Goal: Information Seeking & Learning: Check status

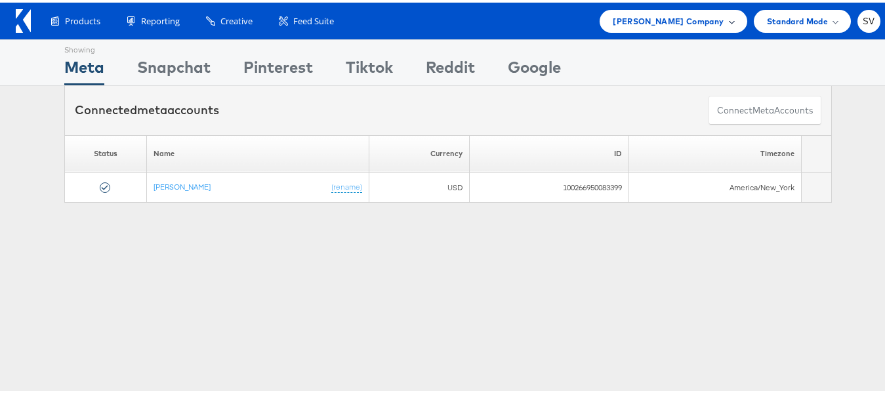
click at [695, 19] on span "Steve Madden Company" at bounding box center [668, 19] width 111 height 14
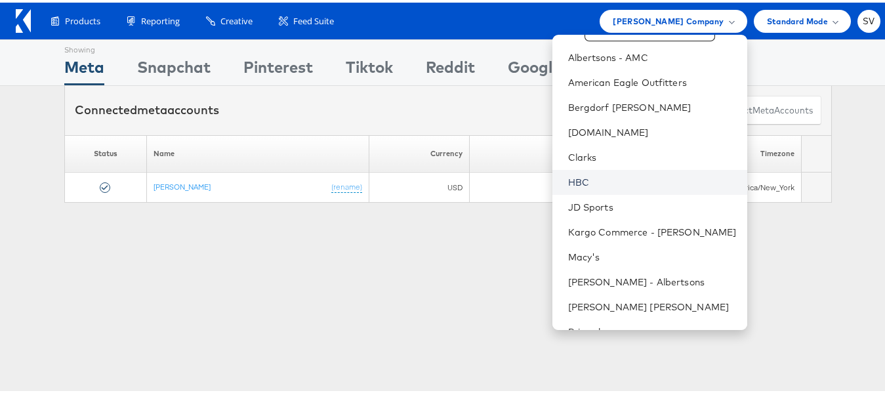
scroll to position [88, 0]
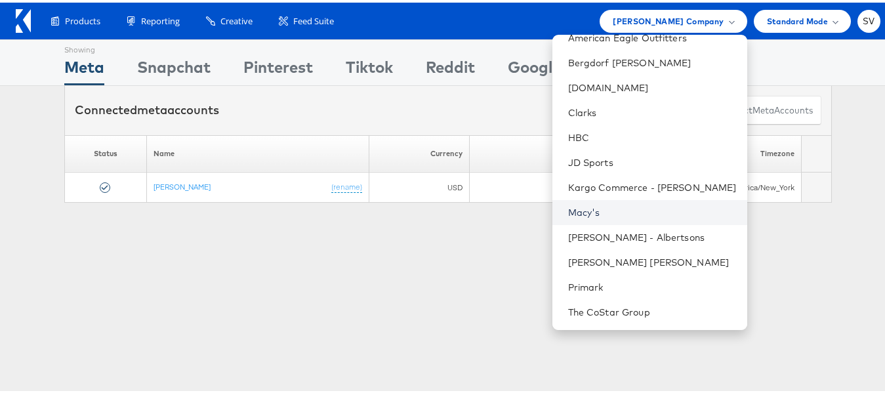
click at [597, 213] on link "Macy's" at bounding box center [652, 209] width 169 height 13
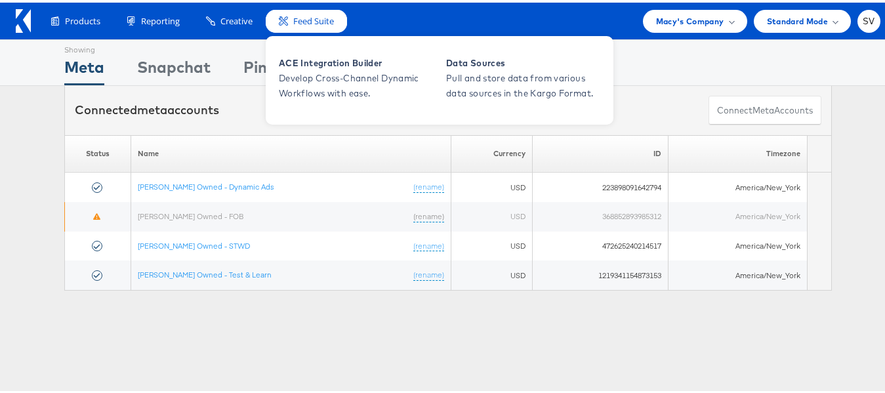
click at [306, 26] on div "Feed Suite" at bounding box center [306, 18] width 81 height 23
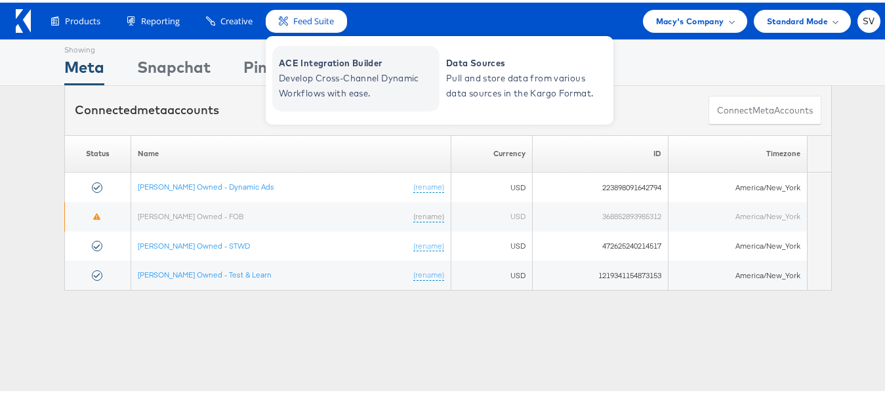
click at [310, 58] on span "ACE Integration Builder" at bounding box center [357, 60] width 157 height 15
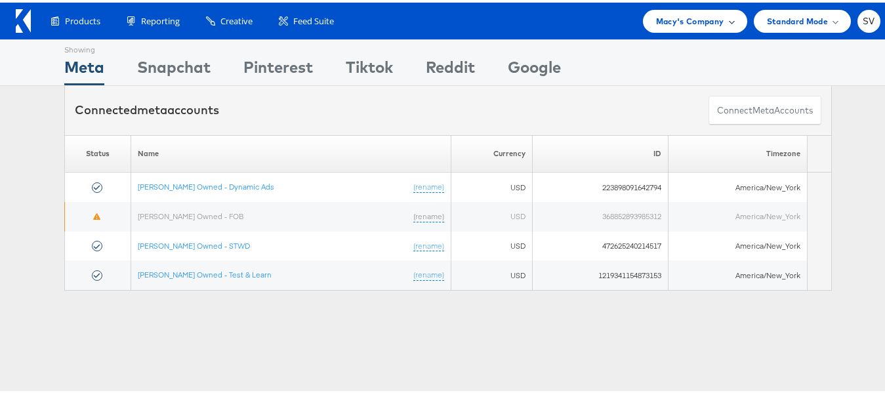
click at [664, 26] on div "Macy's Company" at bounding box center [695, 18] width 104 height 23
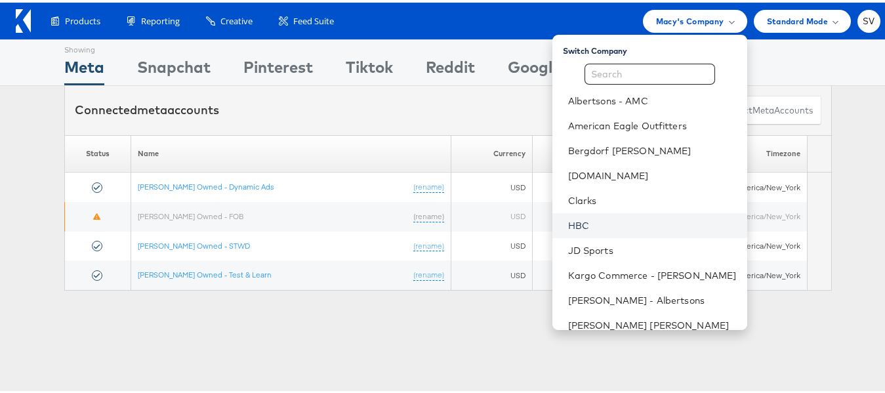
click at [590, 216] on link "HBC" at bounding box center [652, 222] width 169 height 13
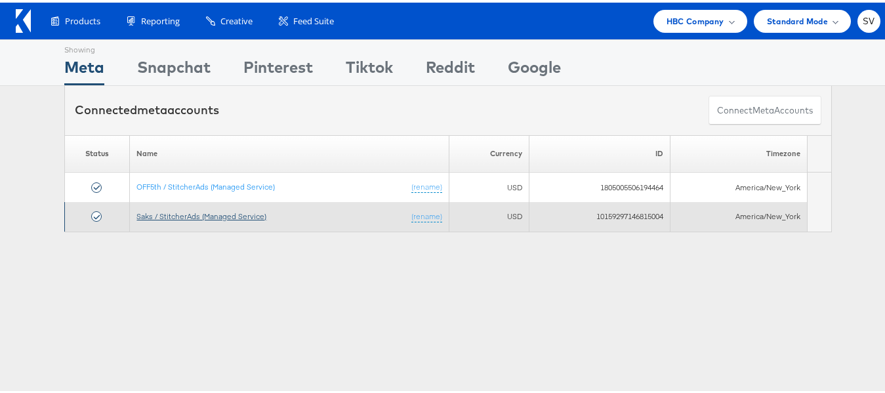
click at [224, 218] on td "Saks / StitcherAds (Managed Service) (rename)" at bounding box center [289, 214] width 319 height 30
click at [183, 214] on link "Saks / StitcherAds (Managed Service)" at bounding box center [201, 214] width 130 height 10
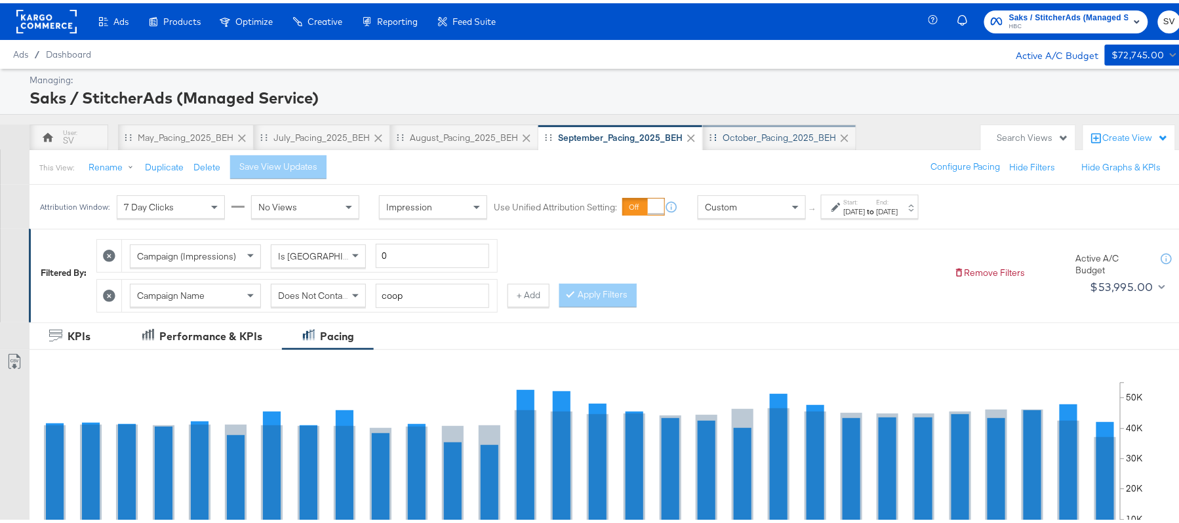
click at [782, 140] on div "October_Pacing_2025_BEH" at bounding box center [779, 135] width 113 height 12
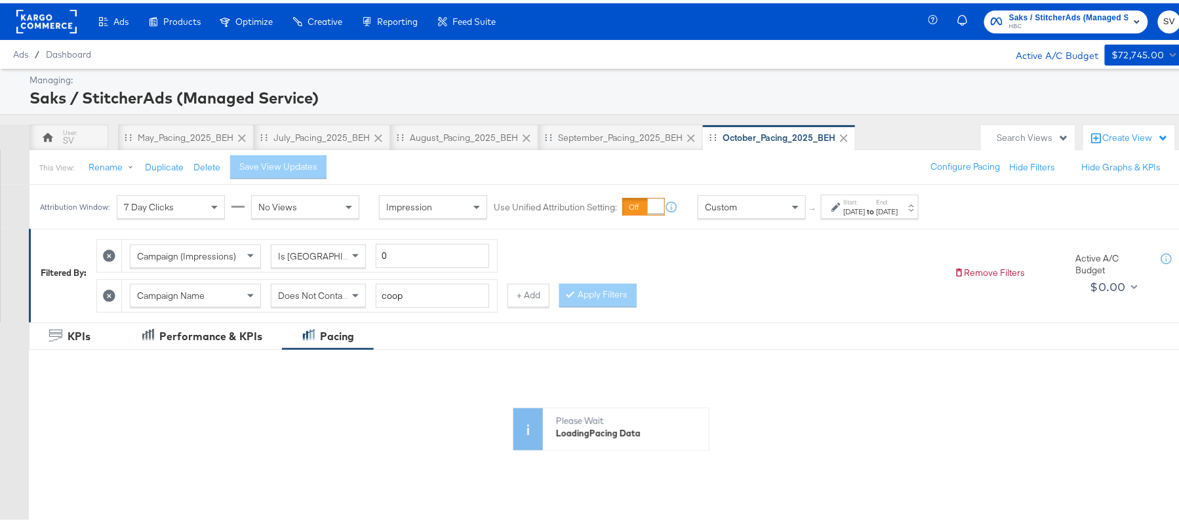
click at [874, 220] on div "Attribution Window: 7 Day Clicks No Views Impression Use Unified Attribution Se…" at bounding box center [483, 204] width 906 height 44
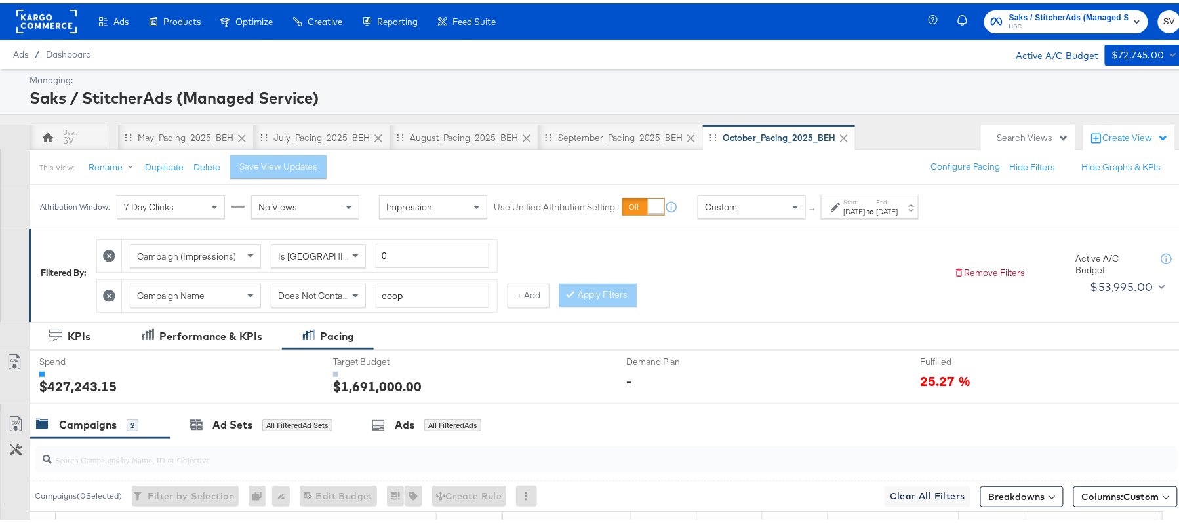
click at [866, 213] on div "Oct 1st 2025" at bounding box center [855, 208] width 22 height 10
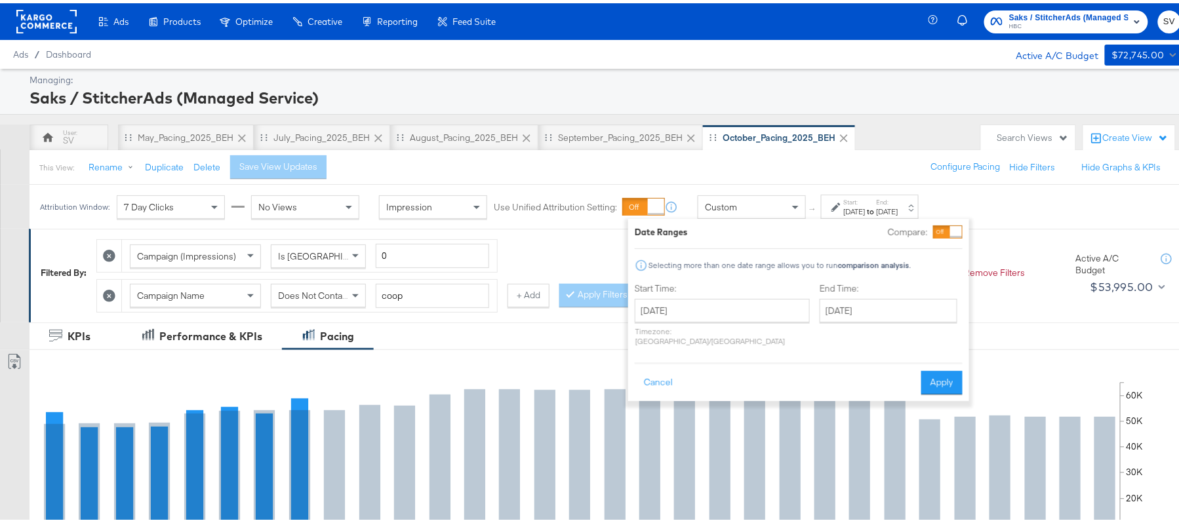
click at [738, 287] on label "Start Time:" at bounding box center [722, 285] width 175 height 12
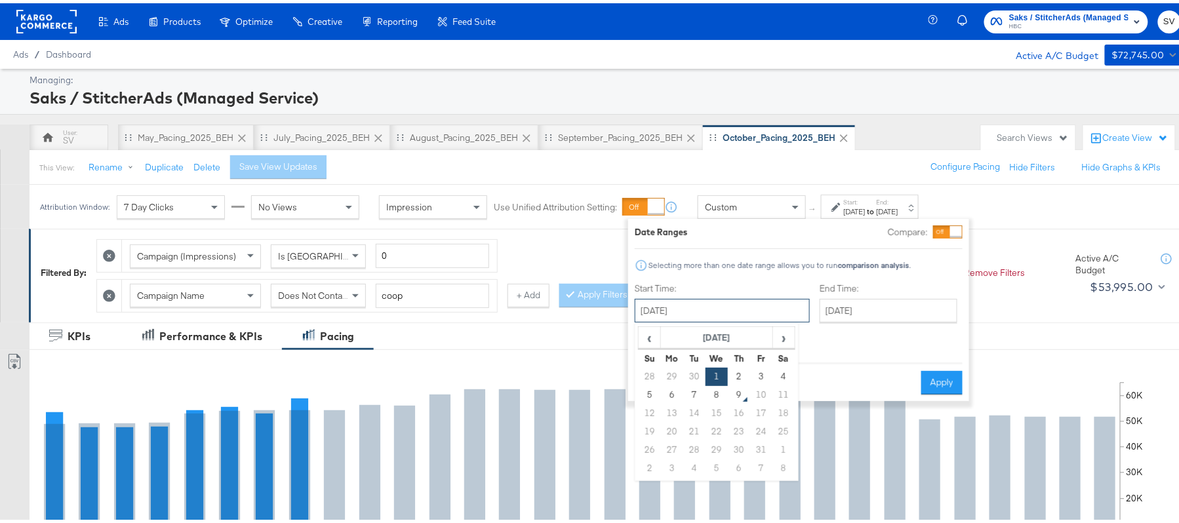
click at [727, 302] on input "October 1st 2025" at bounding box center [722, 308] width 175 height 24
click at [652, 397] on td "5" at bounding box center [650, 392] width 22 height 18
type input "October 5th 2025"
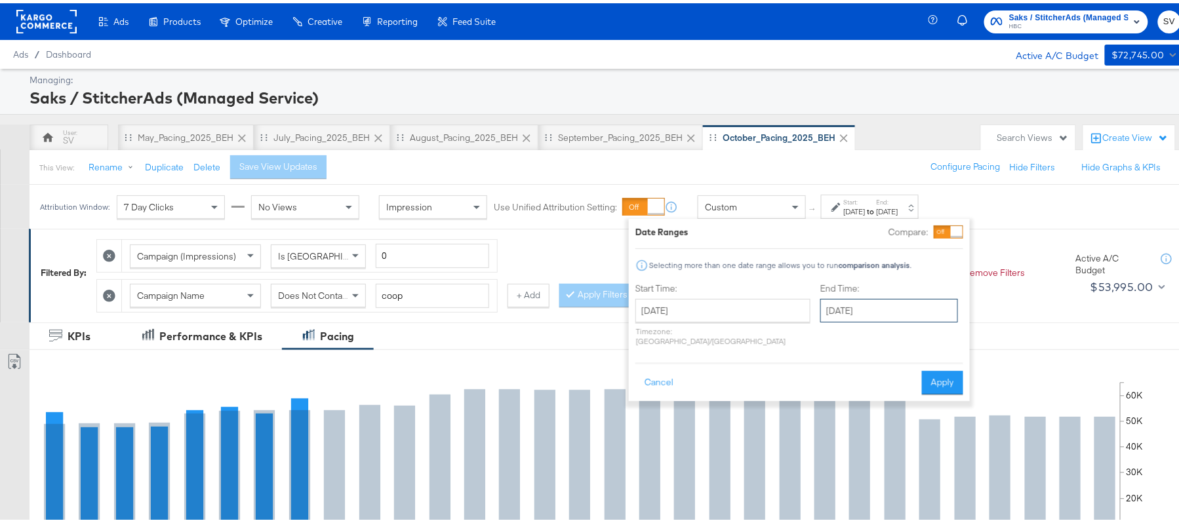
click at [830, 315] on input "October 31st 2025" at bounding box center [889, 308] width 138 height 24
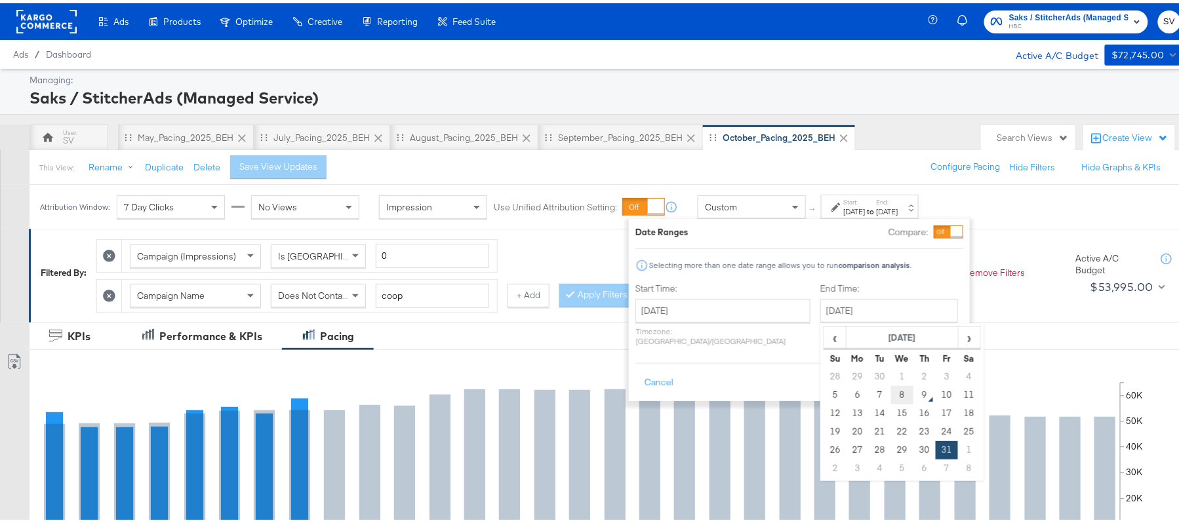
click at [891, 396] on td "8" at bounding box center [902, 392] width 22 height 18
type input "October 8th 2025"
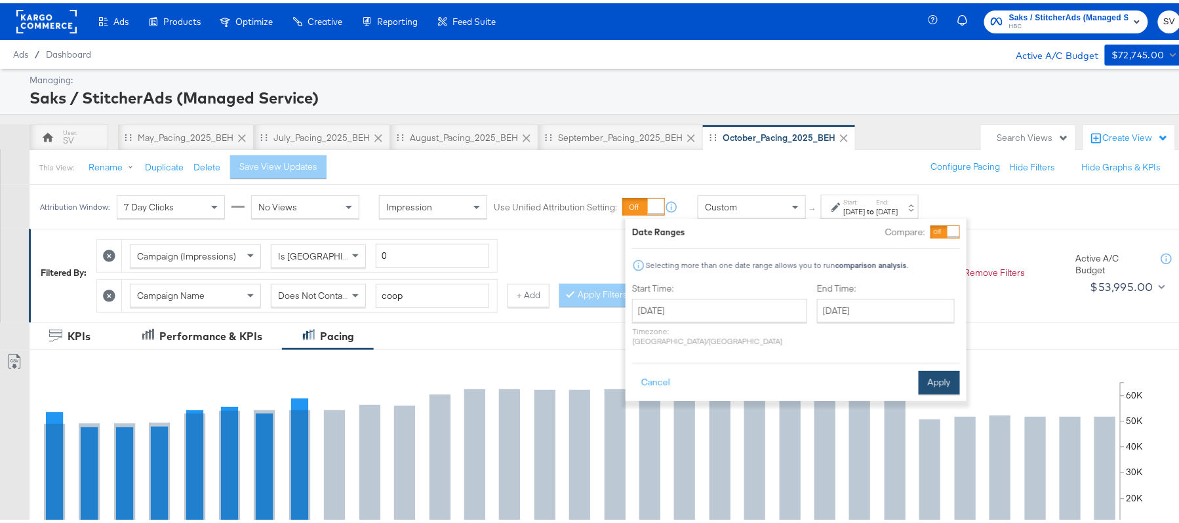
click at [930, 368] on button "Apply" at bounding box center [939, 380] width 41 height 24
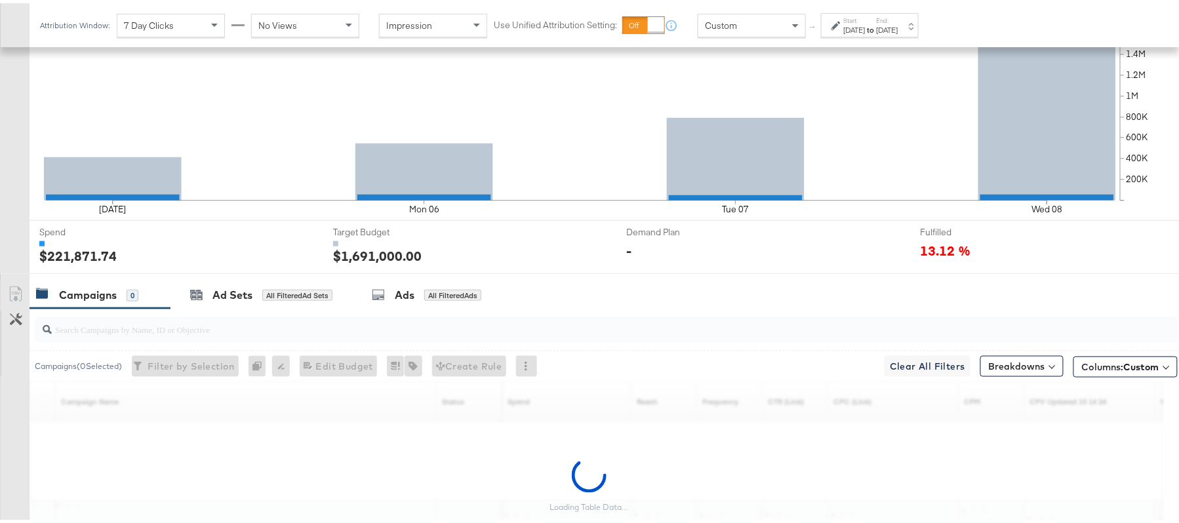
scroll to position [462, 0]
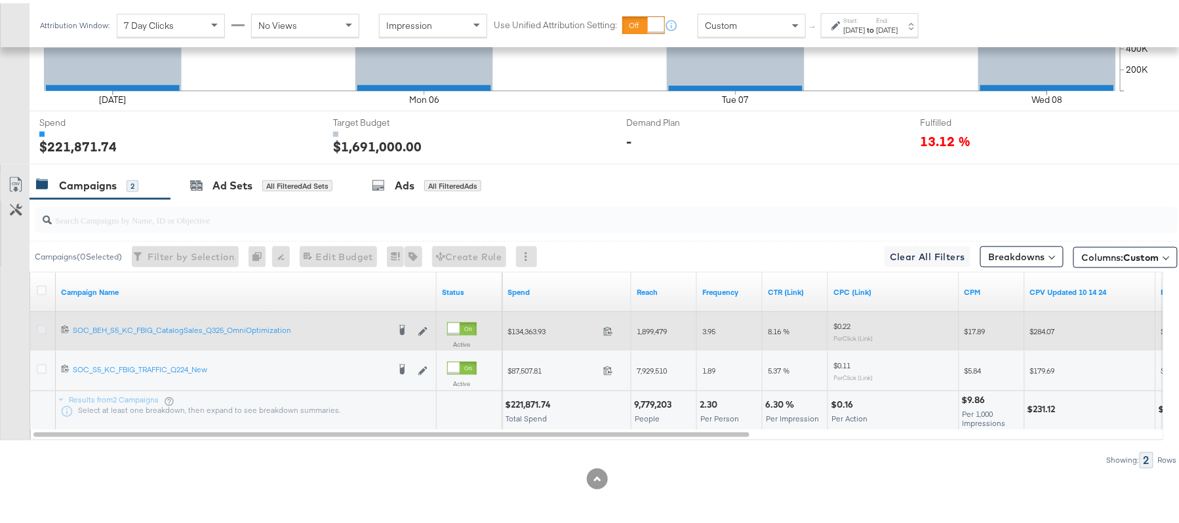
click at [42, 325] on icon at bounding box center [42, 327] width 10 height 10
click at [0, 0] on input "checkbox" at bounding box center [0, 0] width 0 height 0
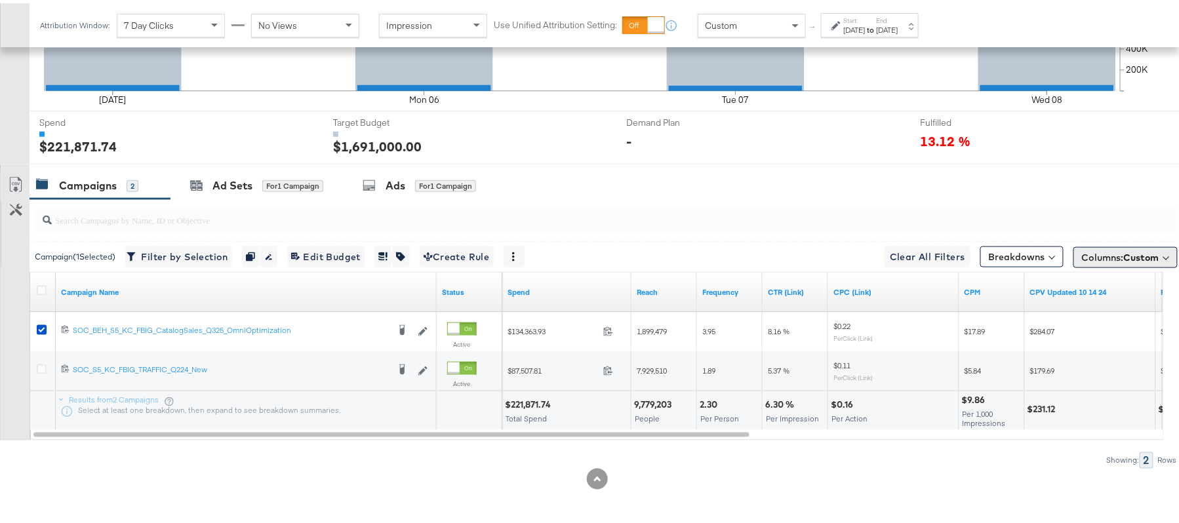
click at [1074, 253] on button "Columns: Custom" at bounding box center [1126, 254] width 104 height 21
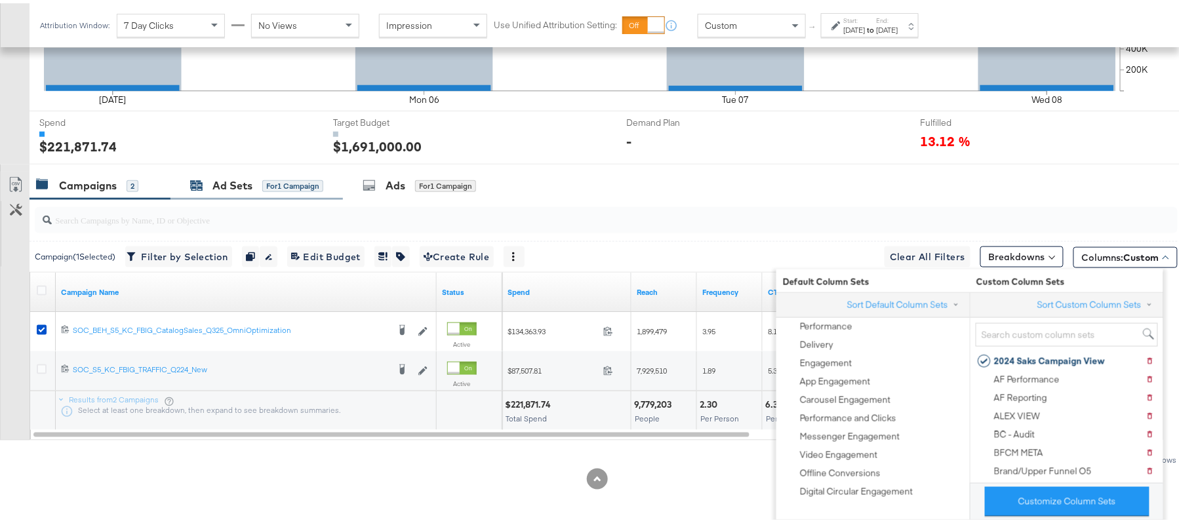
click at [207, 175] on div "Ad Sets for 1 Campaign" at bounding box center [256, 182] width 133 height 15
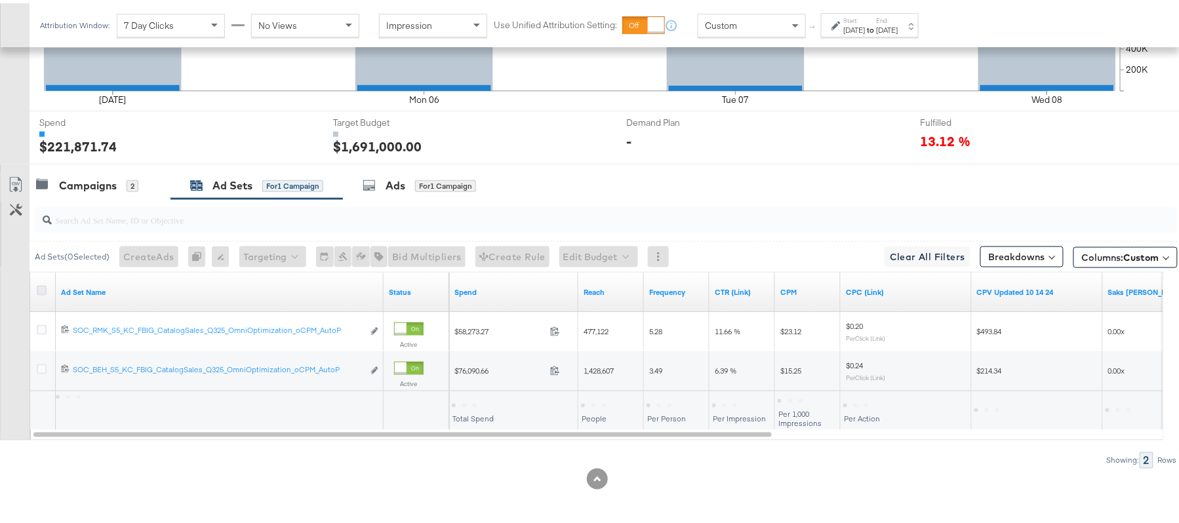
click at [40, 287] on icon at bounding box center [42, 288] width 10 height 10
click at [0, 0] on input "checkbox" at bounding box center [0, 0] width 0 height 0
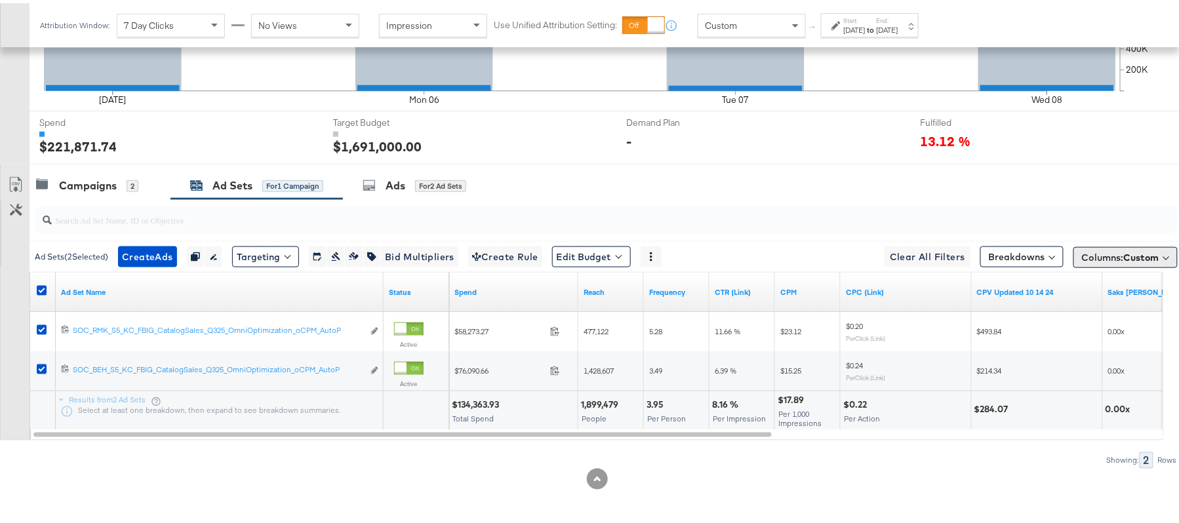
click at [1097, 250] on span "Columns: Custom" at bounding box center [1120, 254] width 77 height 13
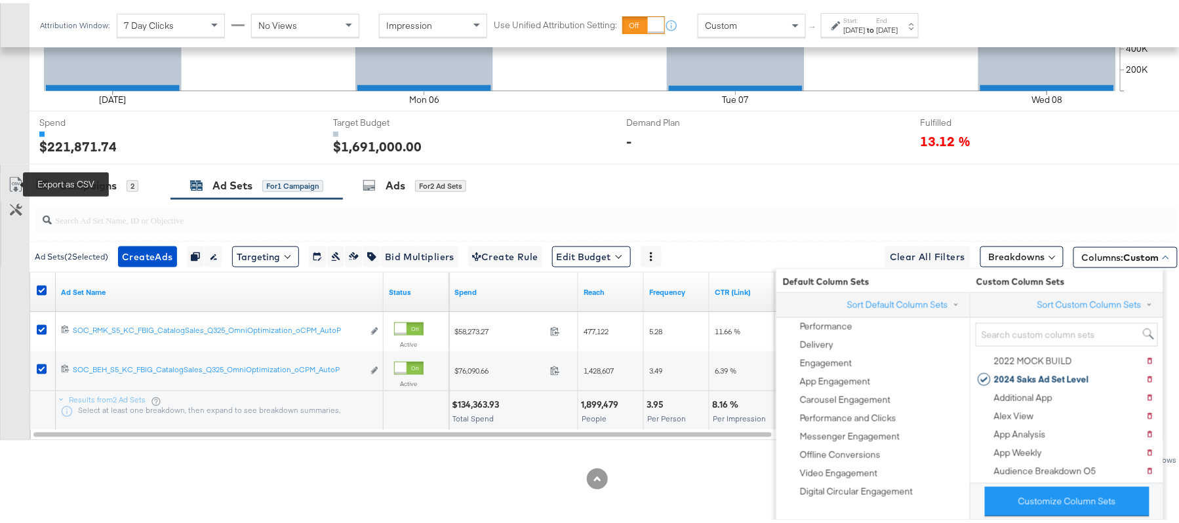
click at [11, 174] on icon at bounding box center [16, 182] width 16 height 16
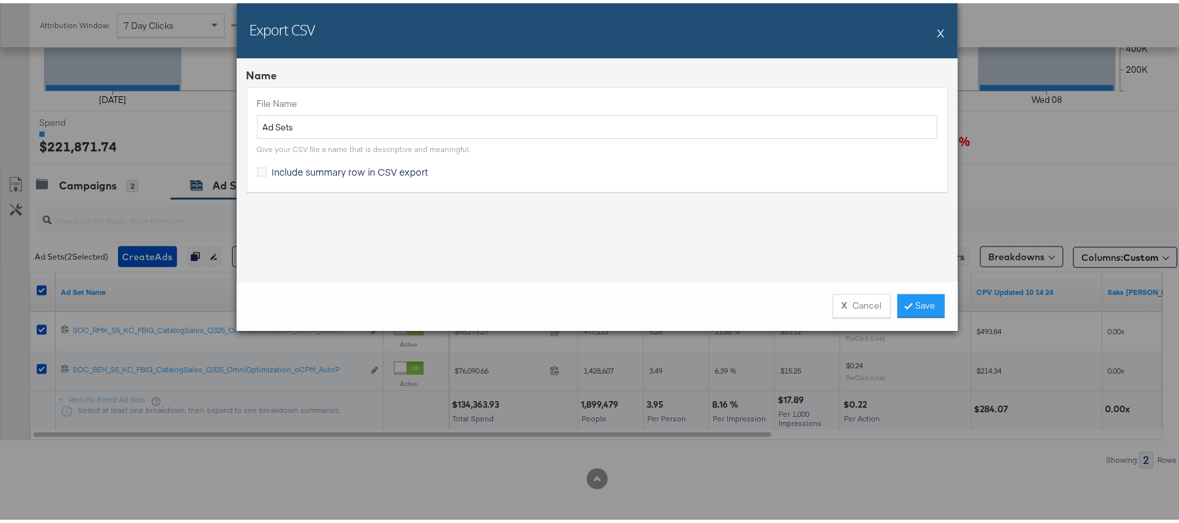
click at [308, 172] on span "Include summary row in CSV export" at bounding box center [350, 168] width 157 height 13
click at [0, 0] on input "Include summary row in CSV export" at bounding box center [0, 0] width 0 height 0
click at [908, 300] on link "Save" at bounding box center [921, 303] width 47 height 24
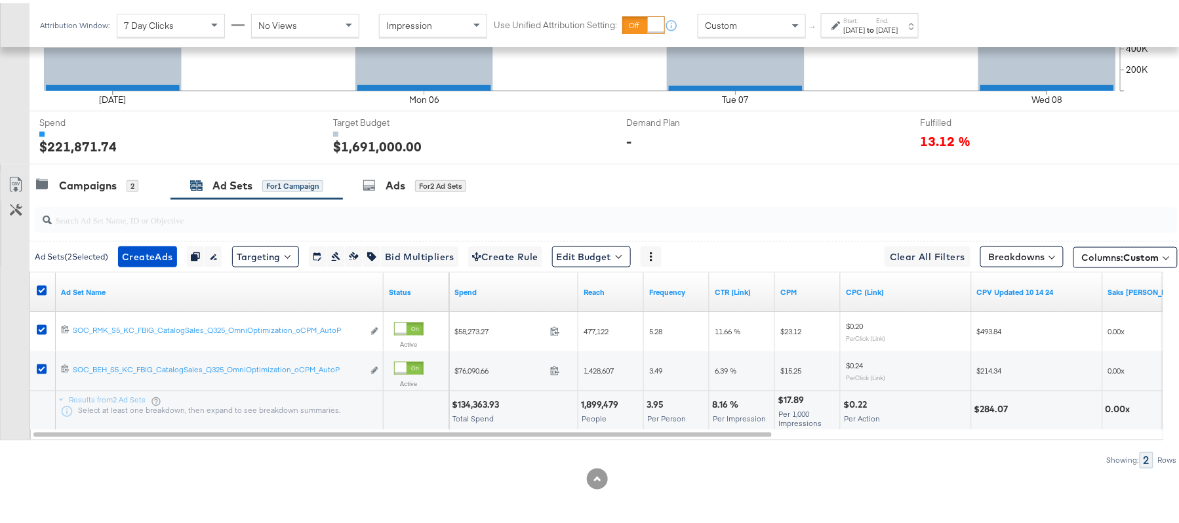
click at [47, 286] on div at bounding box center [44, 289] width 14 height 13
click at [40, 286] on icon at bounding box center [42, 288] width 10 height 10
click at [0, 0] on input "checkbox" at bounding box center [0, 0] width 0 height 0
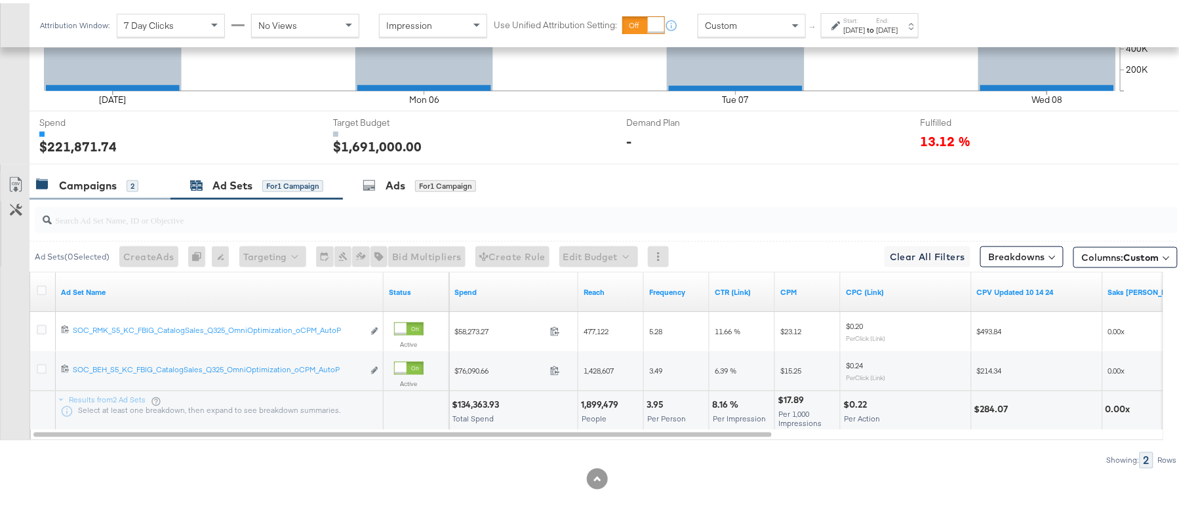
click at [98, 177] on div "Campaigns" at bounding box center [88, 182] width 58 height 15
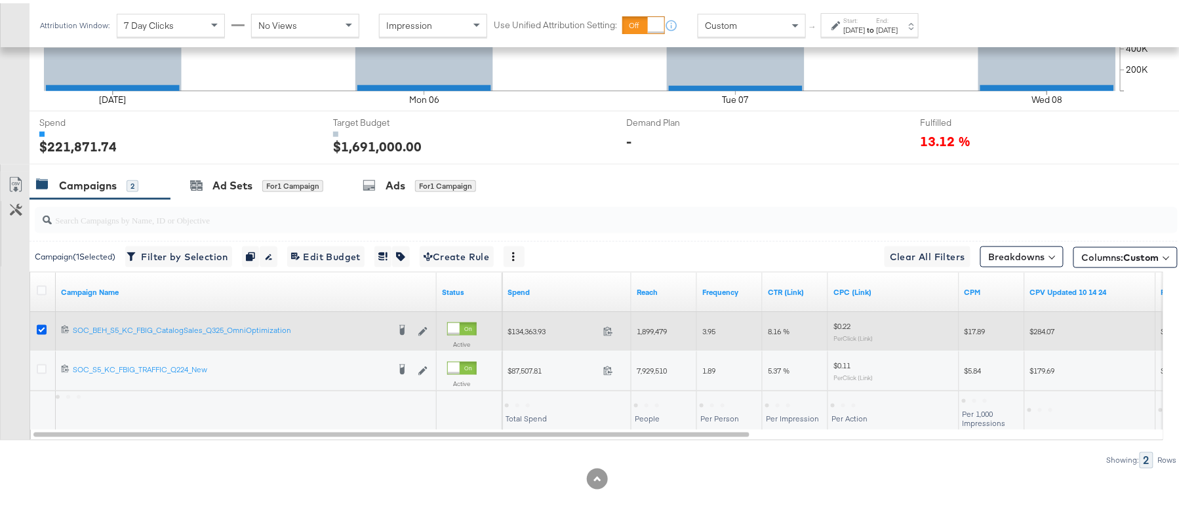
click at [38, 329] on icon at bounding box center [42, 327] width 10 height 10
click at [0, 0] on input "checkbox" at bounding box center [0, 0] width 0 height 0
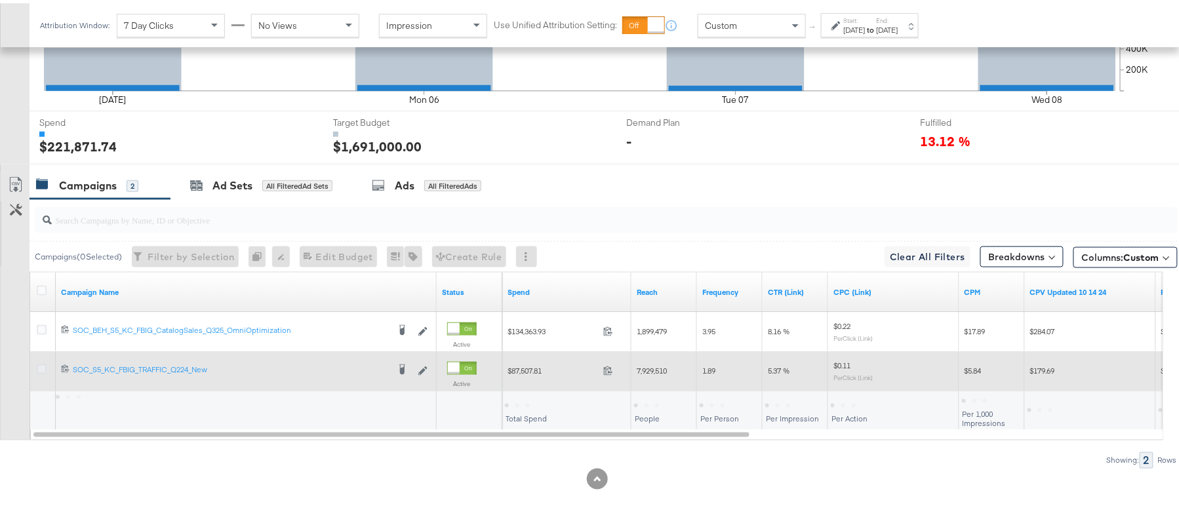
click at [38, 370] on icon at bounding box center [42, 366] width 10 height 10
click at [0, 0] on input "checkbox" at bounding box center [0, 0] width 0 height 0
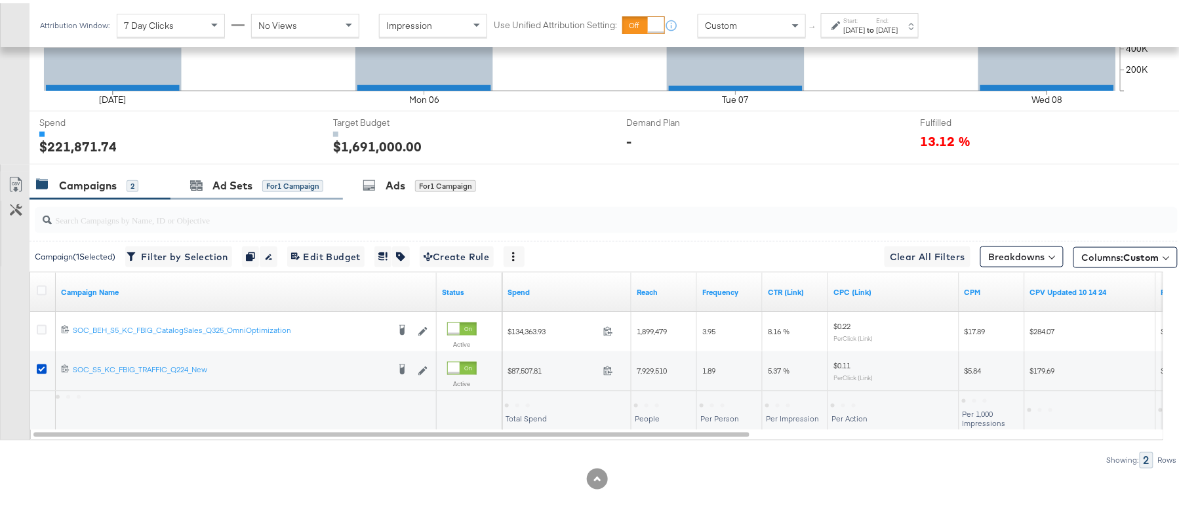
click at [223, 173] on div "Ad Sets for 1 Campaign" at bounding box center [257, 183] width 172 height 28
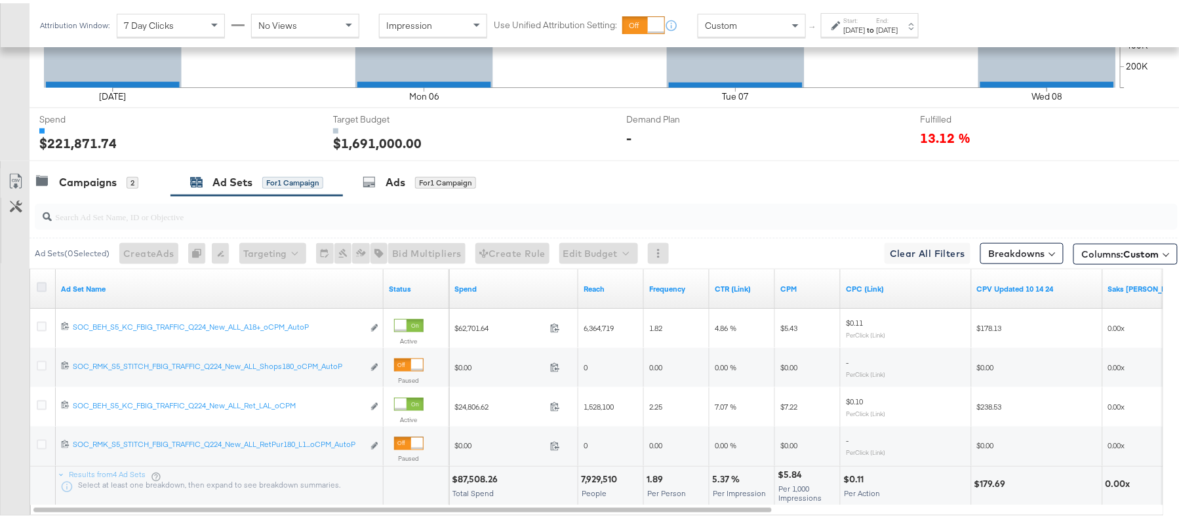
click at [38, 289] on icon at bounding box center [42, 284] width 10 height 10
click at [0, 0] on input "checkbox" at bounding box center [0, 0] width 0 height 0
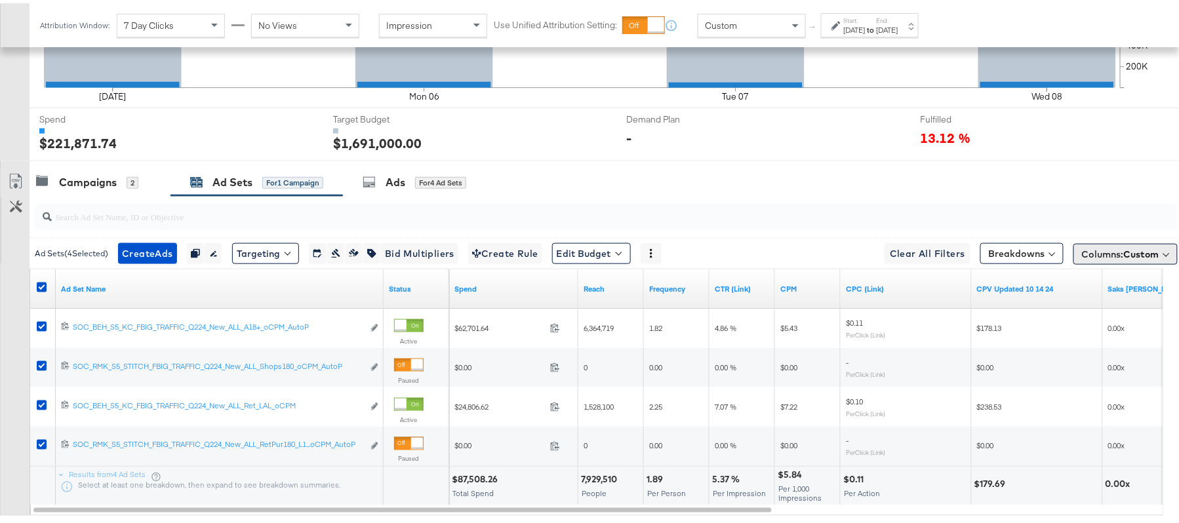
click at [1082, 257] on span "Columns: Custom" at bounding box center [1120, 251] width 77 height 13
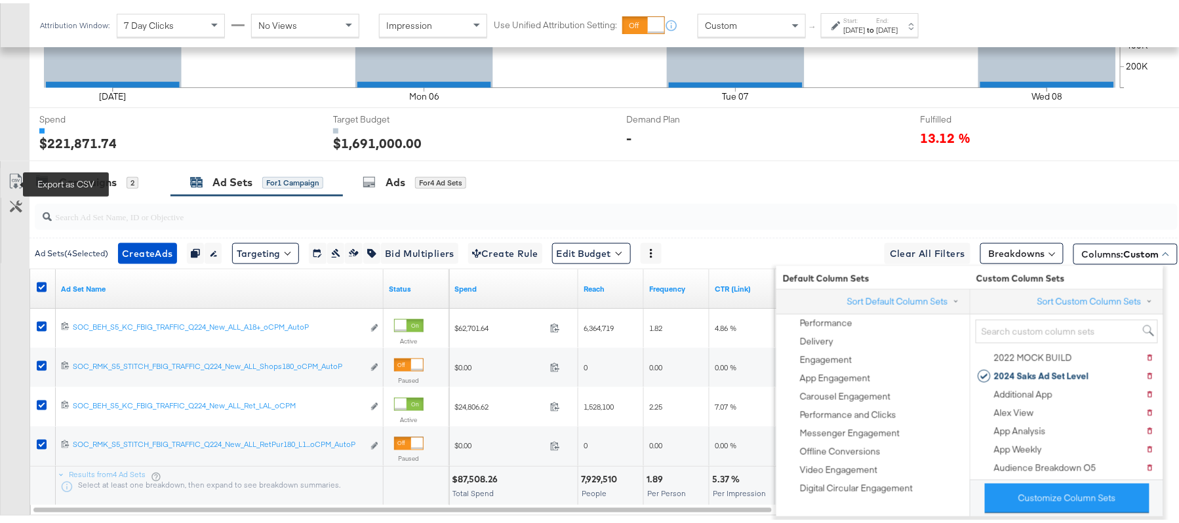
click at [16, 182] on icon at bounding box center [16, 179] width 16 height 16
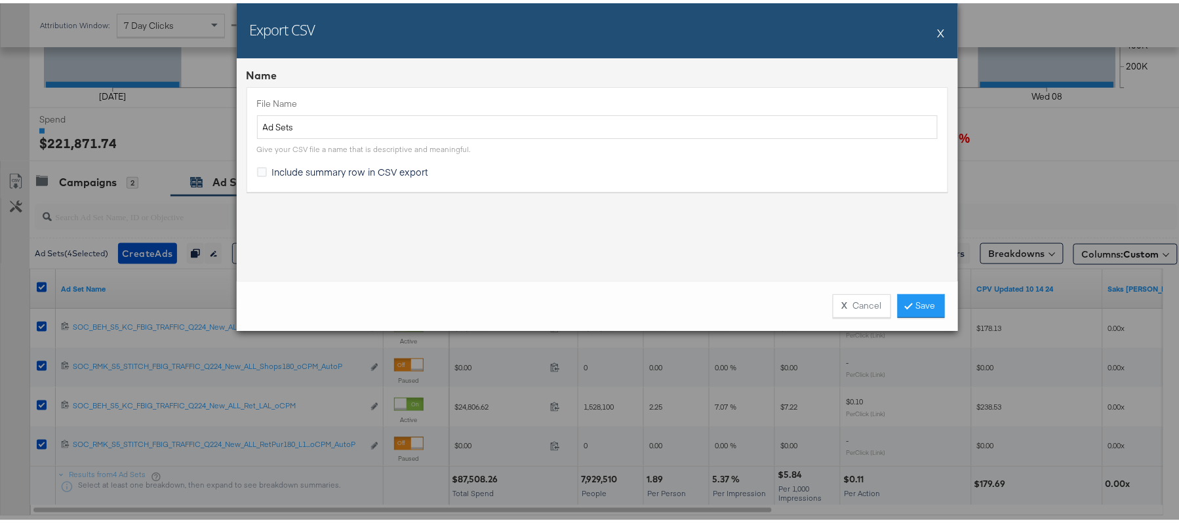
click at [396, 171] on span "Include summary row in CSV export" at bounding box center [350, 168] width 157 height 13
click at [0, 0] on input "Include summary row in CSV export" at bounding box center [0, 0] width 0 height 0
click at [913, 296] on link "Save" at bounding box center [921, 303] width 47 height 24
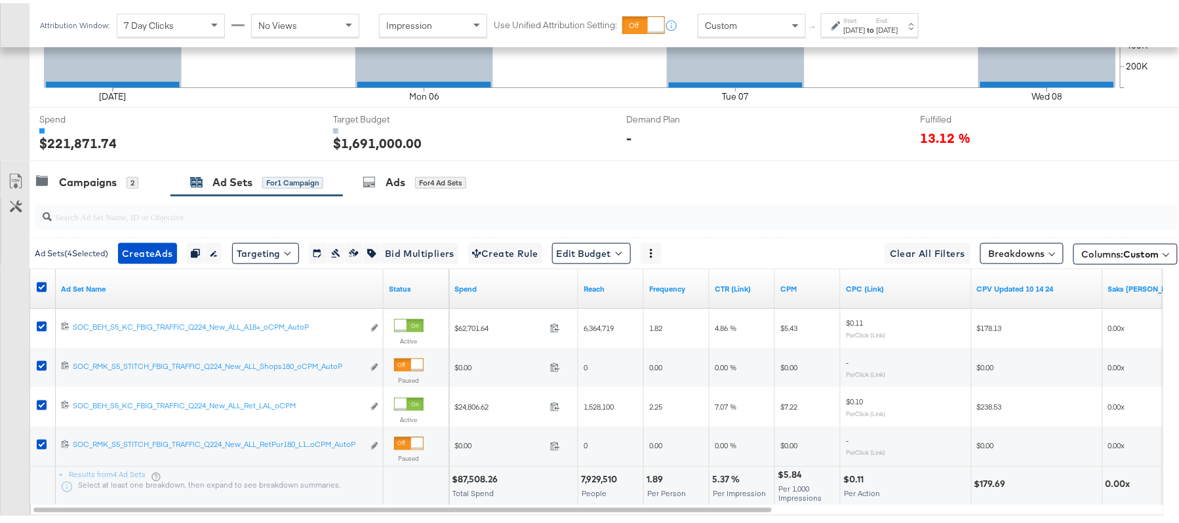
scroll to position [200, 0]
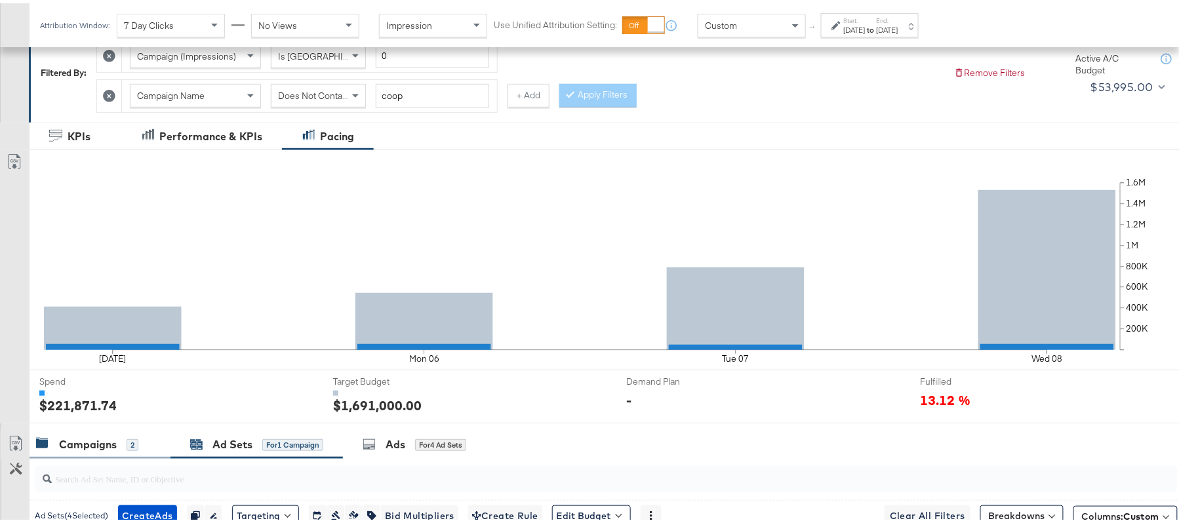
click at [98, 446] on div "Campaigns" at bounding box center [88, 441] width 58 height 15
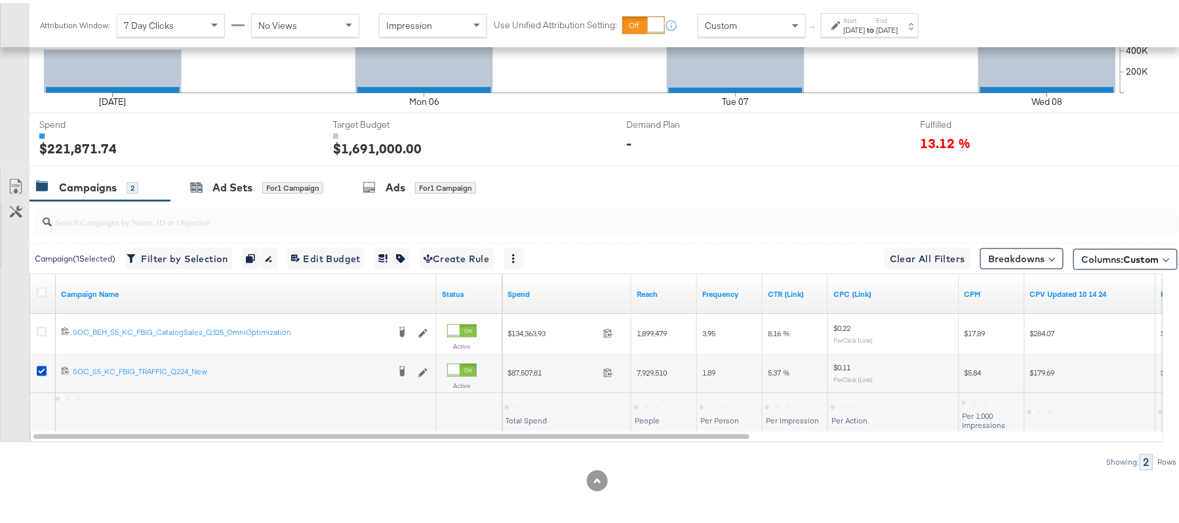
scroll to position [462, 0]
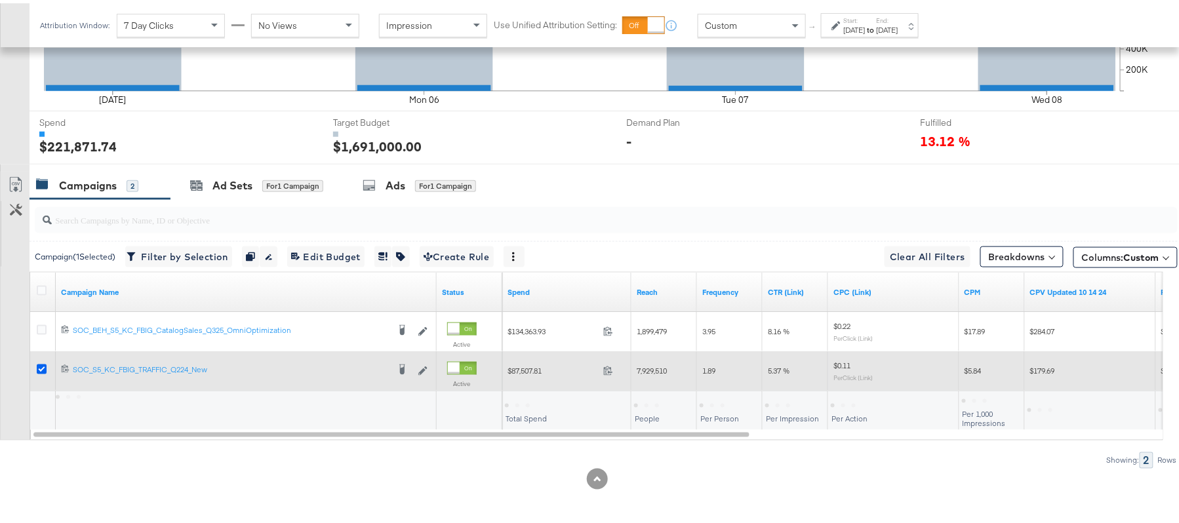
click at [42, 366] on icon at bounding box center [42, 366] width 10 height 10
click at [0, 0] on input "checkbox" at bounding box center [0, 0] width 0 height 0
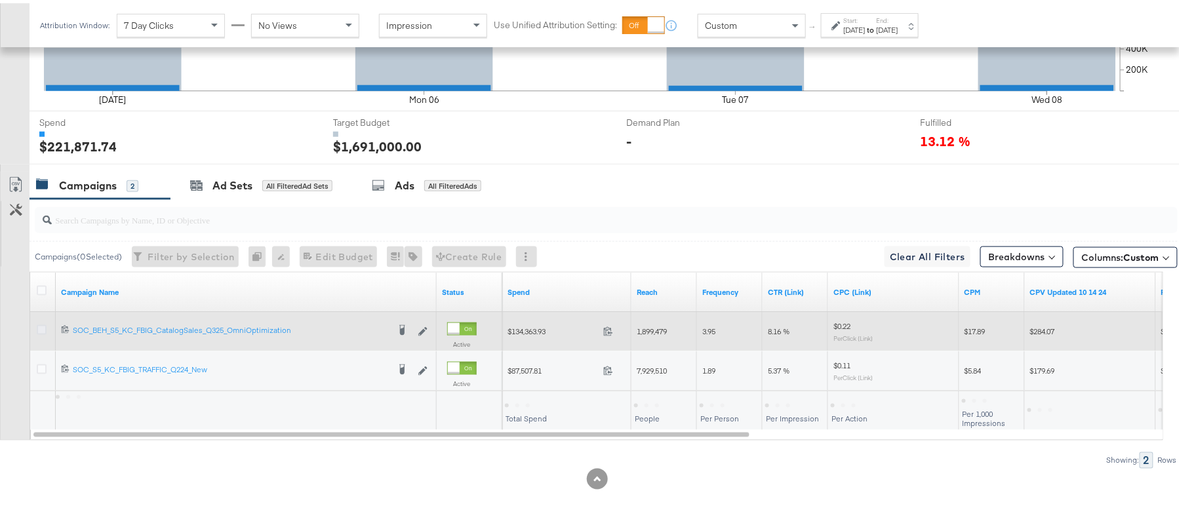
click at [40, 329] on icon at bounding box center [42, 327] width 10 height 10
click at [0, 0] on input "checkbox" at bounding box center [0, 0] width 0 height 0
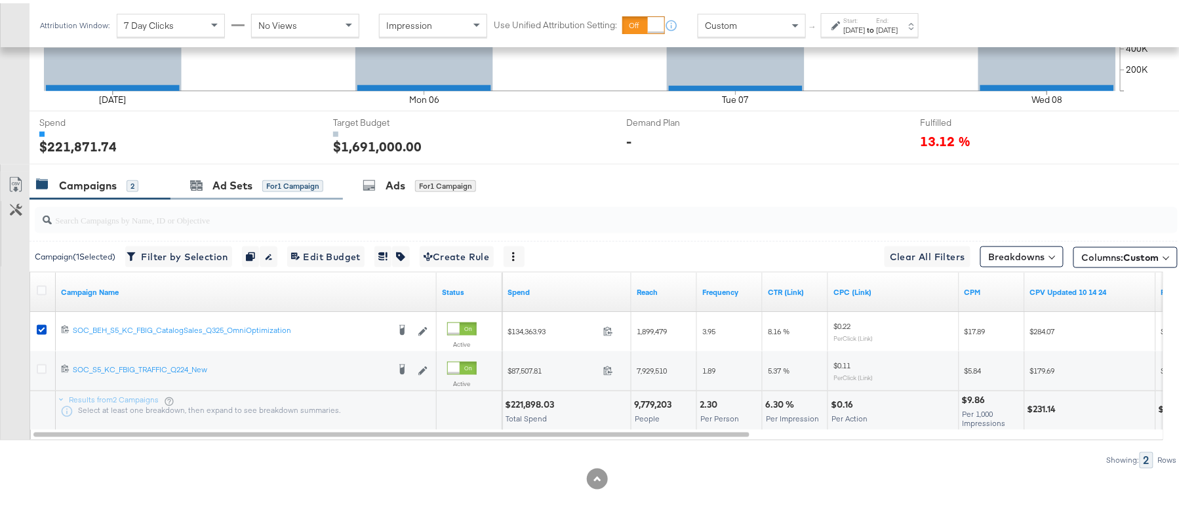
click at [226, 171] on div "Ad Sets for 1 Campaign" at bounding box center [257, 183] width 172 height 28
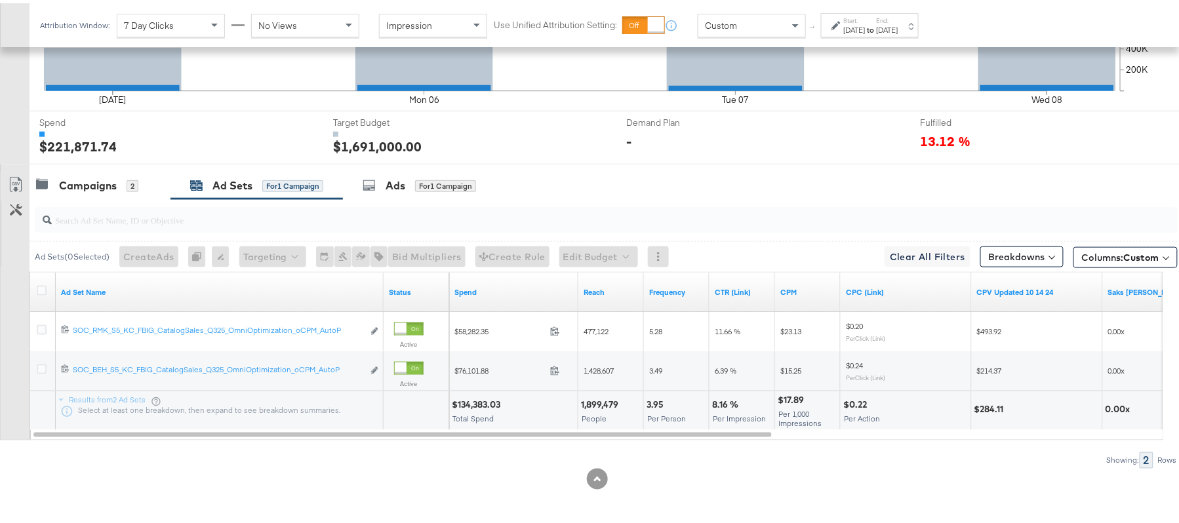
click at [108, 166] on div at bounding box center [597, 166] width 1194 height 10
click at [113, 190] on div "Campaigns 2" at bounding box center [100, 183] width 141 height 28
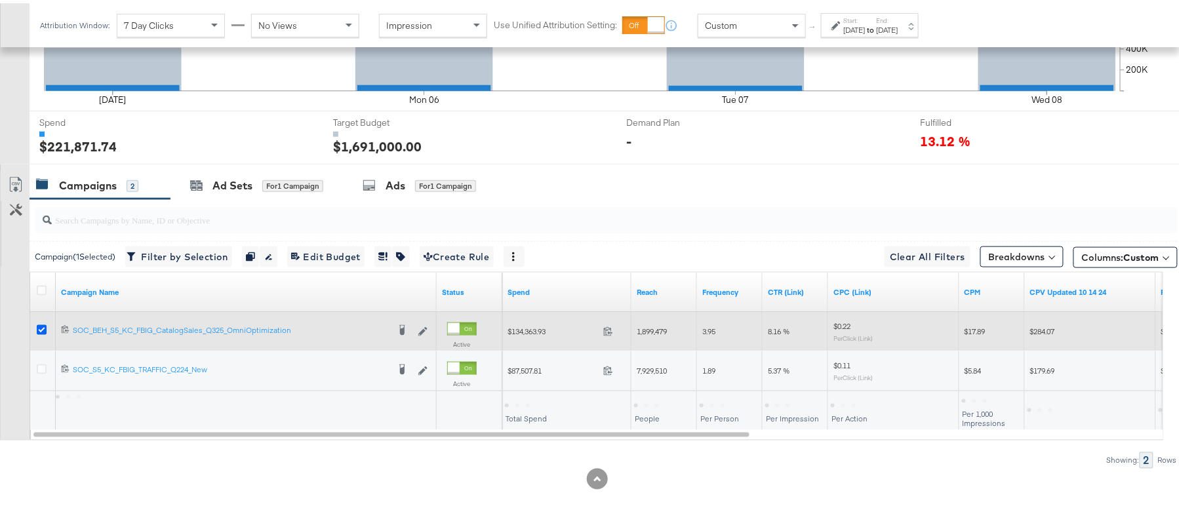
click at [42, 327] on icon at bounding box center [42, 327] width 10 height 10
click at [0, 0] on input "checkbox" at bounding box center [0, 0] width 0 height 0
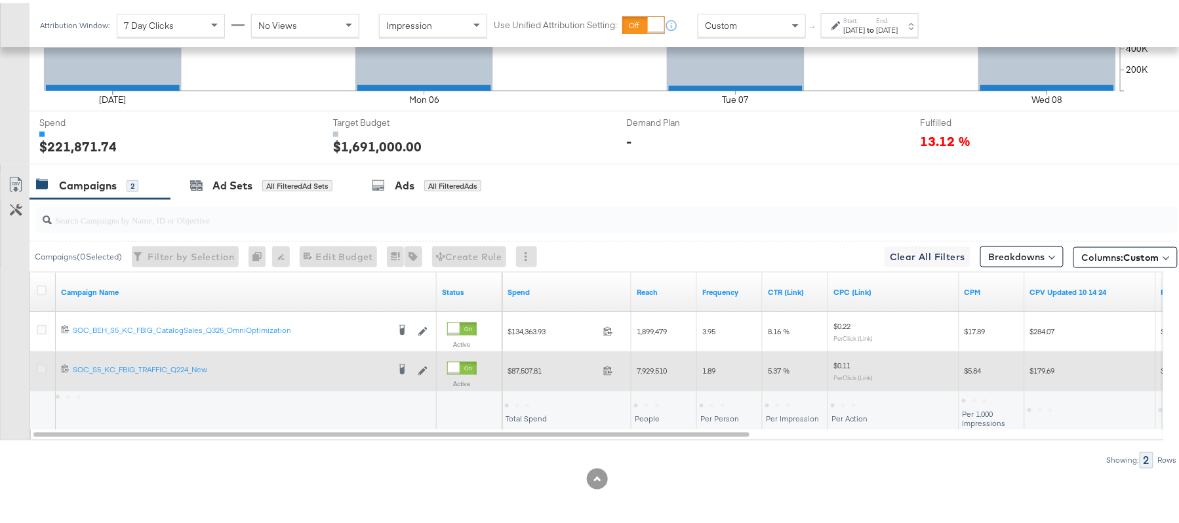
click at [39, 365] on icon at bounding box center [42, 366] width 10 height 10
click at [0, 0] on input "checkbox" at bounding box center [0, 0] width 0 height 0
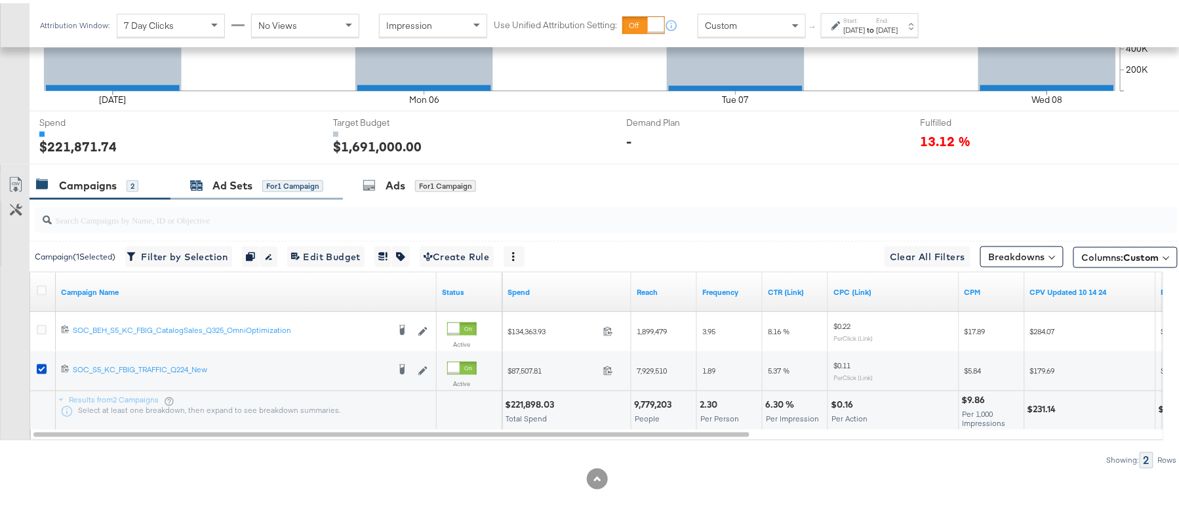
click at [210, 182] on div "Ad Sets for 1 Campaign" at bounding box center [256, 182] width 133 height 15
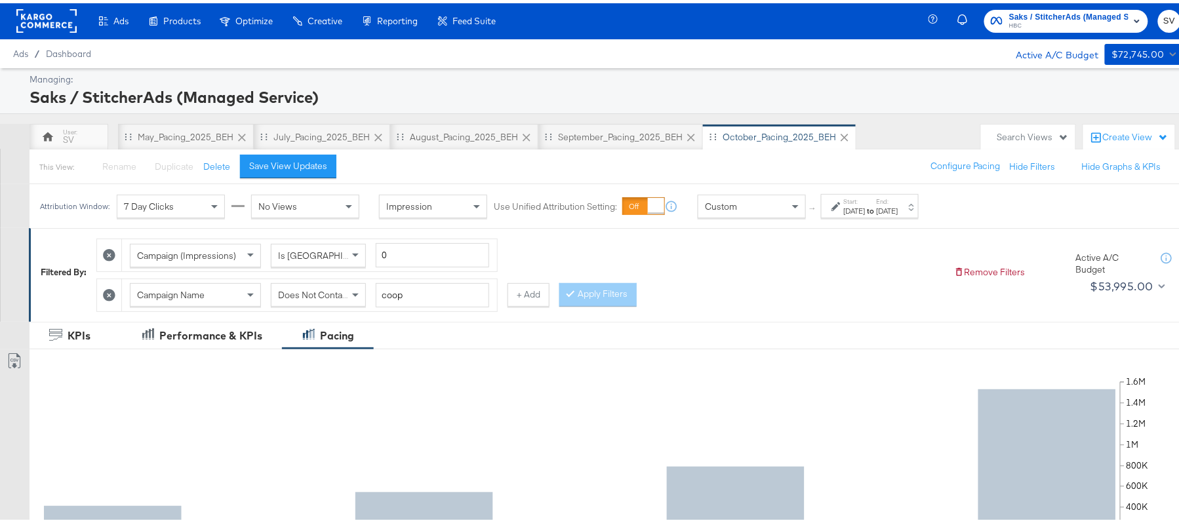
scroll to position [0, 0]
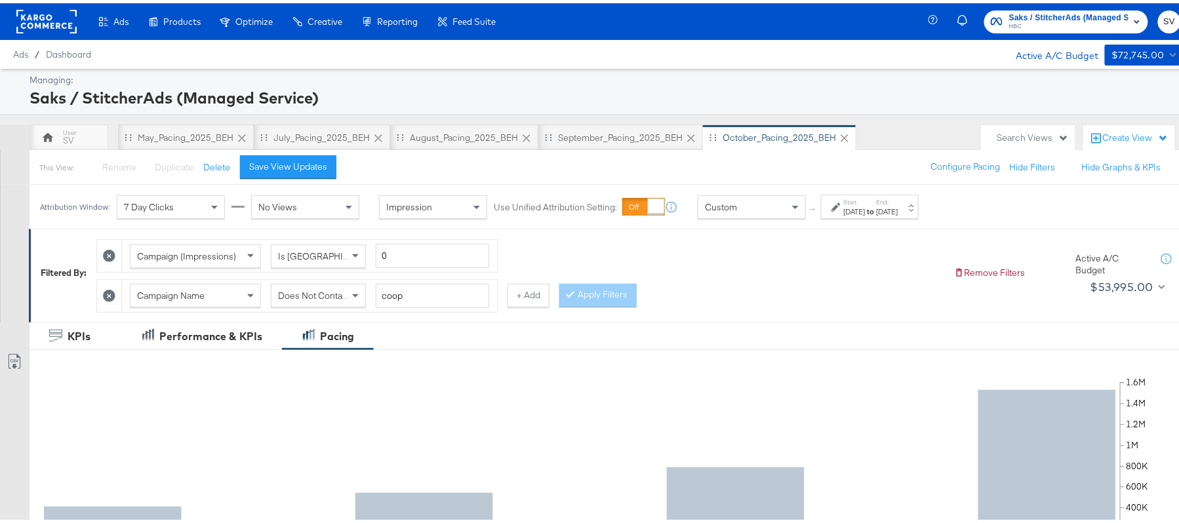
click at [1011, 20] on span "HBC" at bounding box center [1068, 23] width 119 height 10
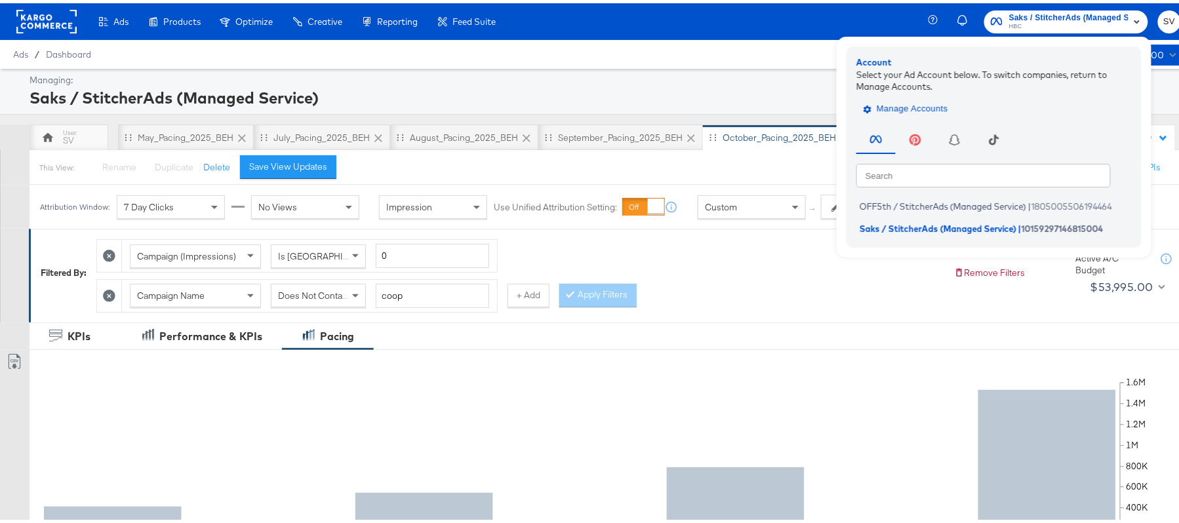
click at [880, 108] on span "Manage Accounts" at bounding box center [907, 105] width 82 height 15
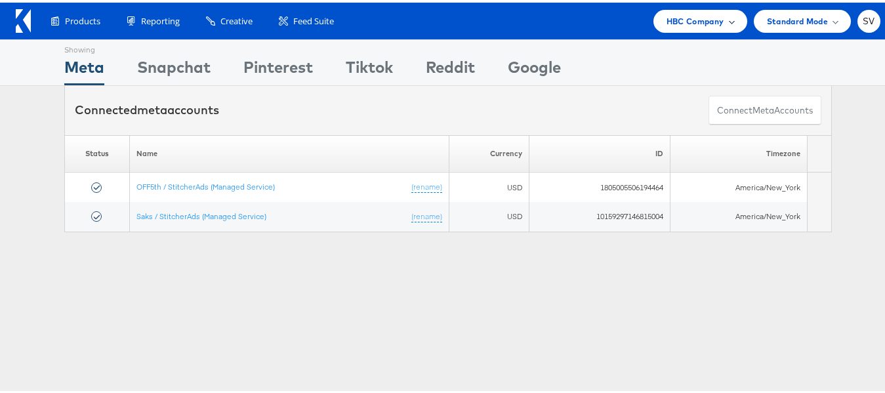
click at [653, 24] on div "HBC Company" at bounding box center [700, 18] width 94 height 23
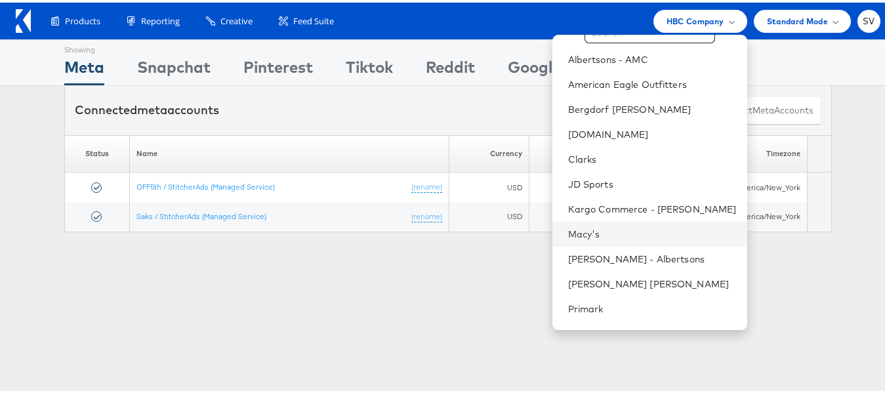
scroll to position [88, 0]
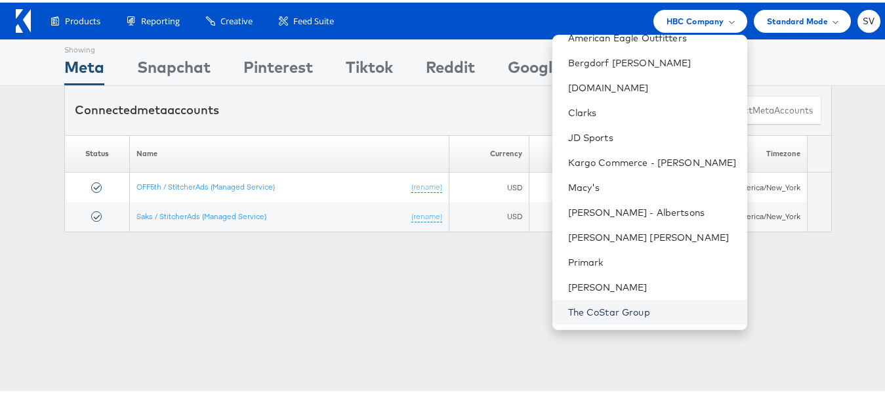
click at [601, 310] on link "The CoStar Group" at bounding box center [652, 309] width 169 height 13
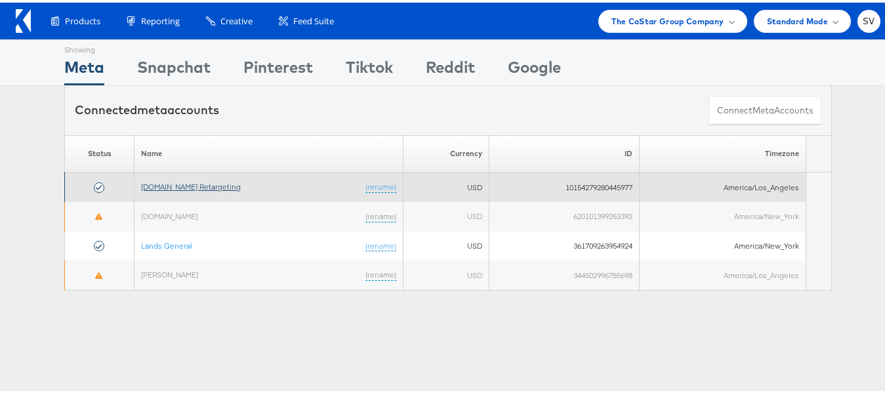
click at [176, 180] on link "[DOMAIN_NAME] Retargeting" at bounding box center [191, 184] width 100 height 10
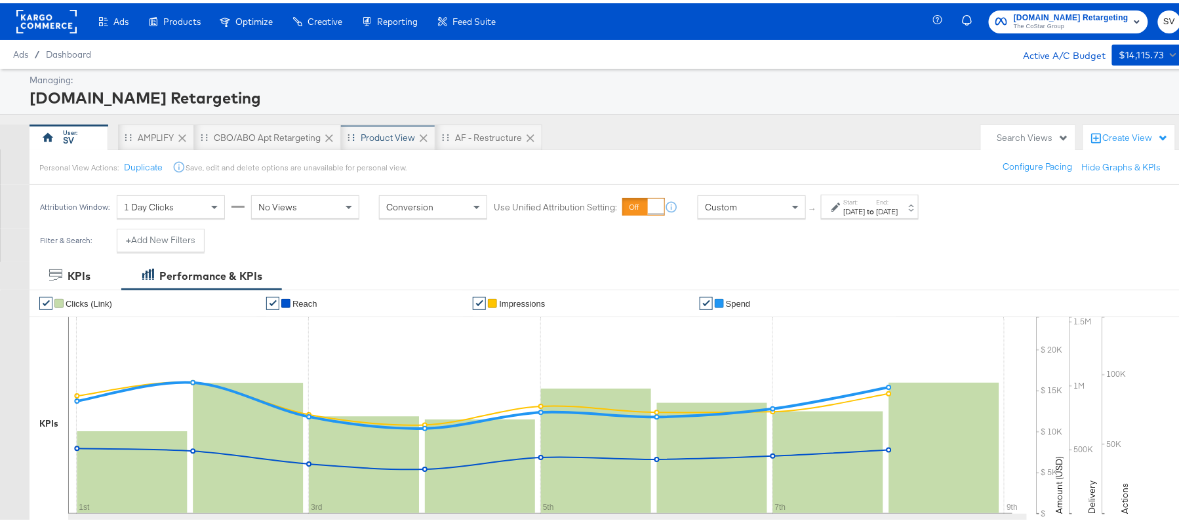
click at [382, 125] on div "Product View" at bounding box center [388, 134] width 94 height 26
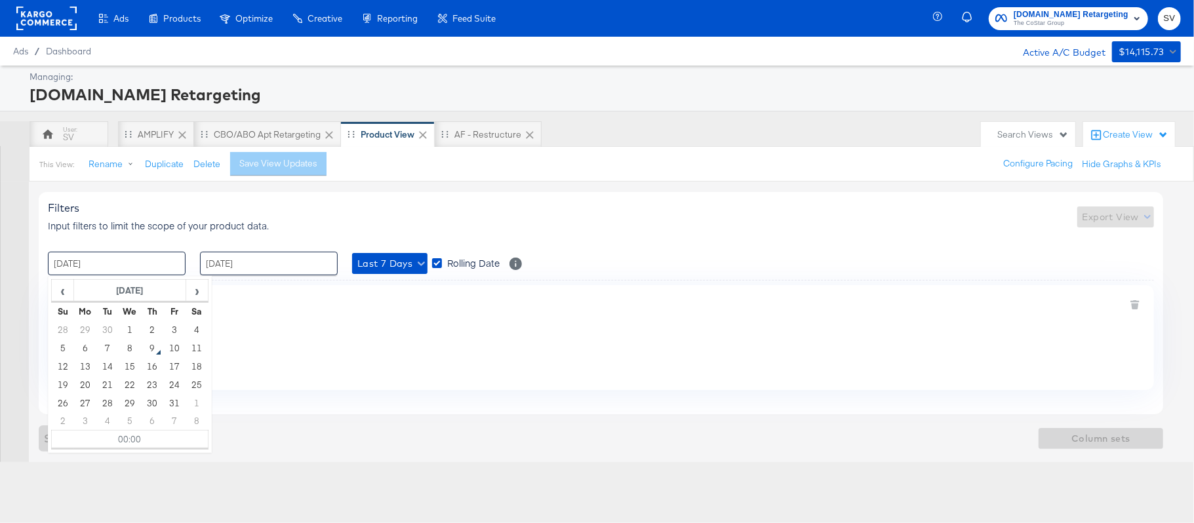
click at [155, 270] on input "[DATE]" at bounding box center [117, 264] width 138 height 24
click at [127, 328] on td "1" at bounding box center [130, 330] width 22 height 18
type input "[DATE] 00:00"
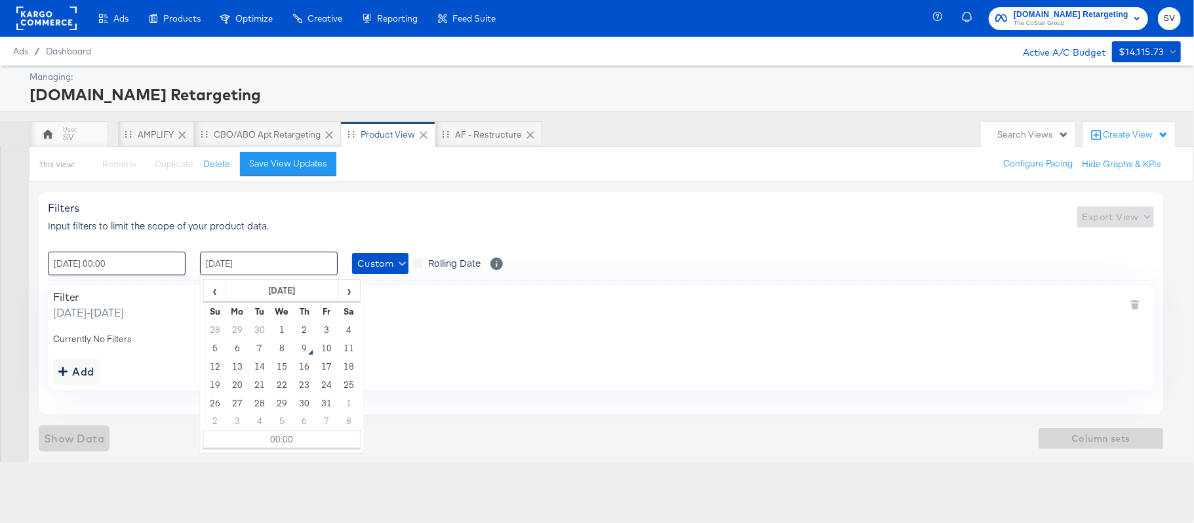
click at [273, 263] on input "[DATE]" at bounding box center [269, 264] width 138 height 24
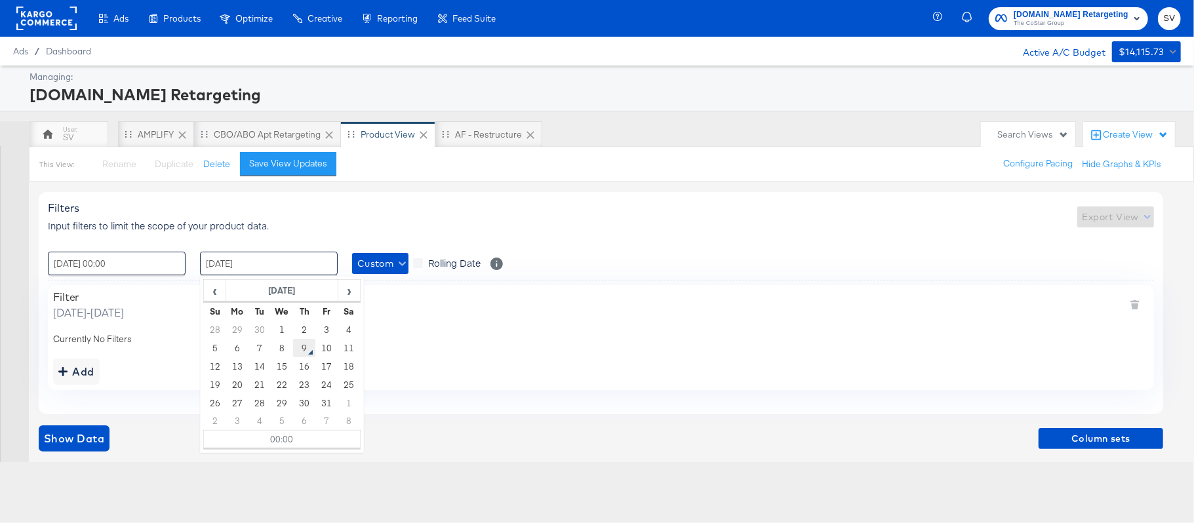
click at [299, 349] on td "9" at bounding box center [304, 348] width 22 height 18
type input "[DATE] 00:00"
click at [96, 350] on div "Filter [DATE] - [DATE] Currently No Filters Add" at bounding box center [601, 337] width 1106 height 104
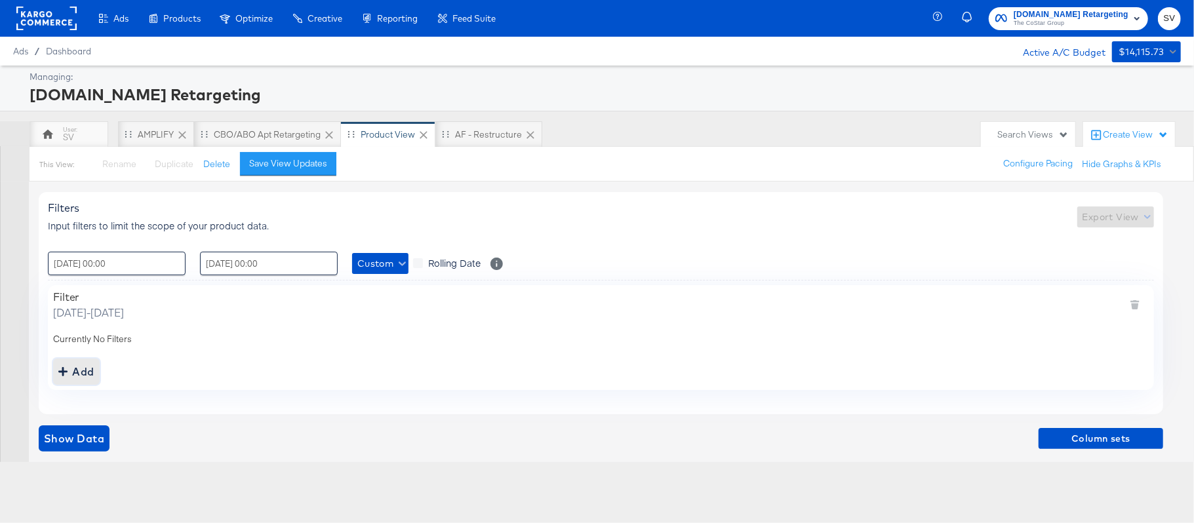
click at [79, 373] on div "Add" at bounding box center [76, 372] width 36 height 18
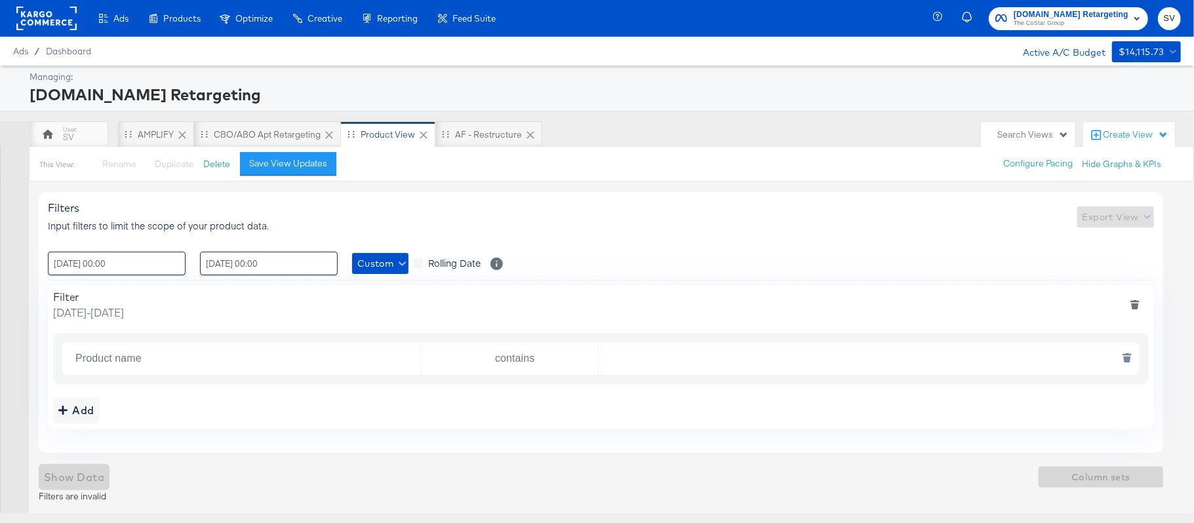
click at [137, 352] on input "Product name" at bounding box center [245, 359] width 350 height 27
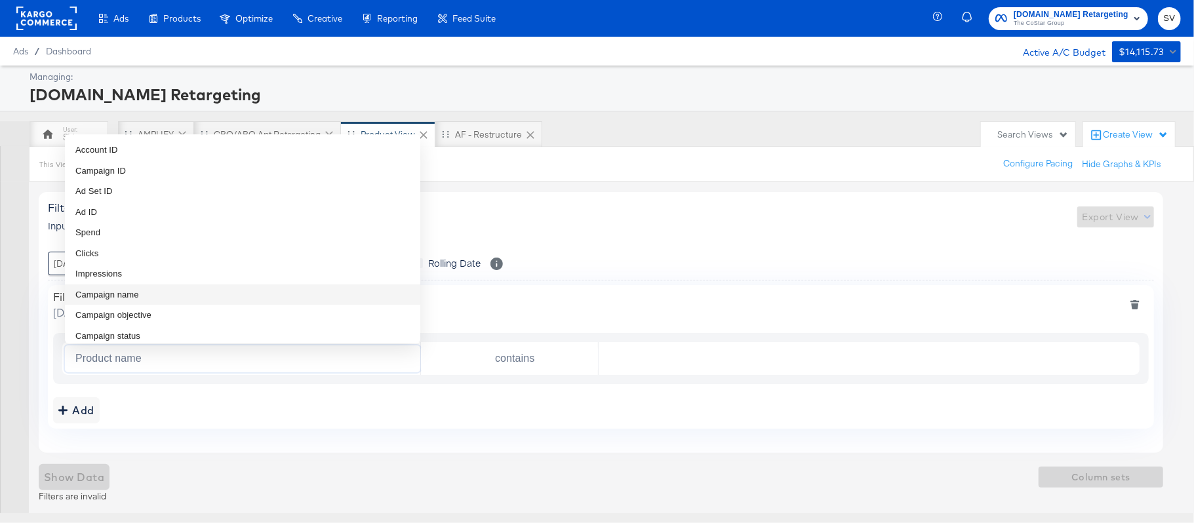
click at [132, 296] on span "Campaign name" at bounding box center [107, 295] width 64 height 13
type input "Campaign name"
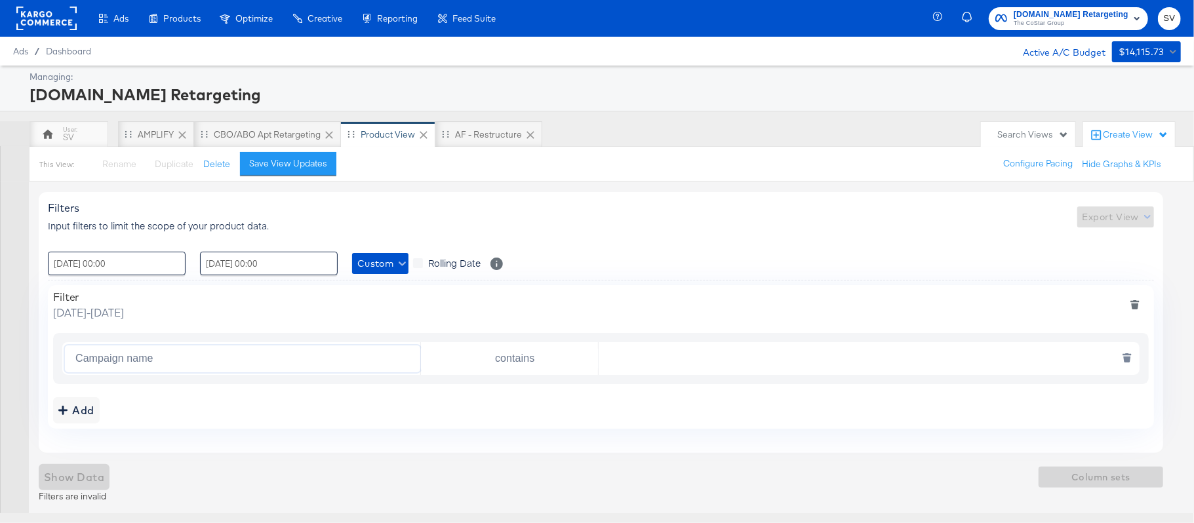
click at [633, 361] on input "text" at bounding box center [866, 359] width 534 height 27
paste input "AHL24"
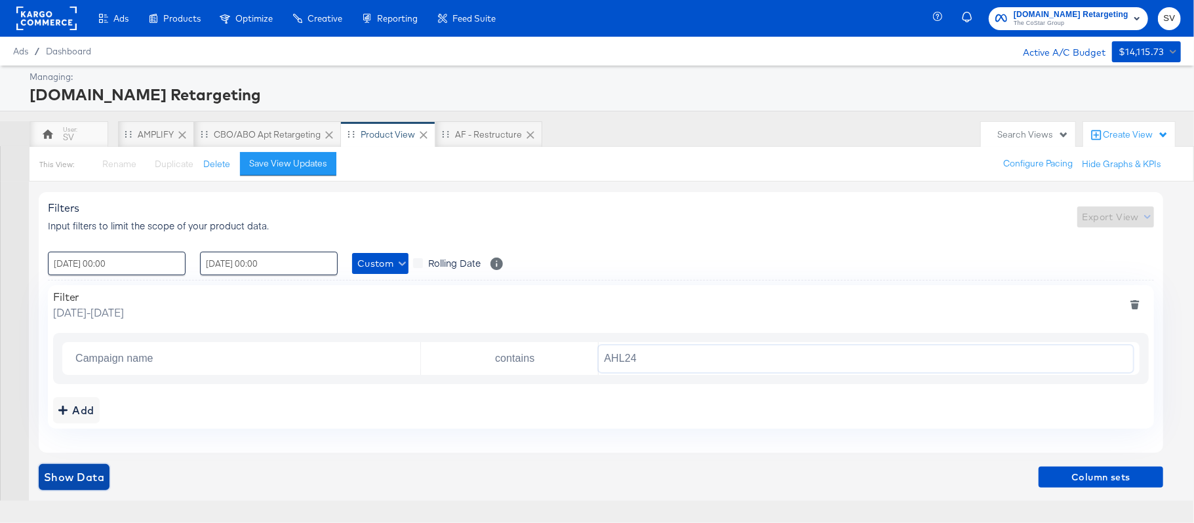
click at [73, 485] on span "Show Data" at bounding box center [74, 477] width 60 height 18
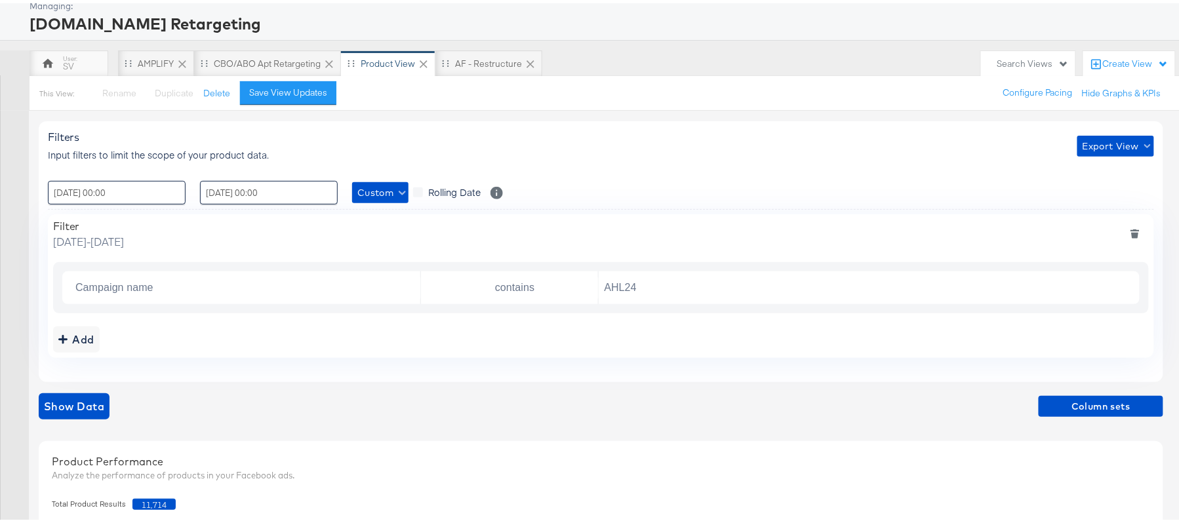
scroll to position [174, 0]
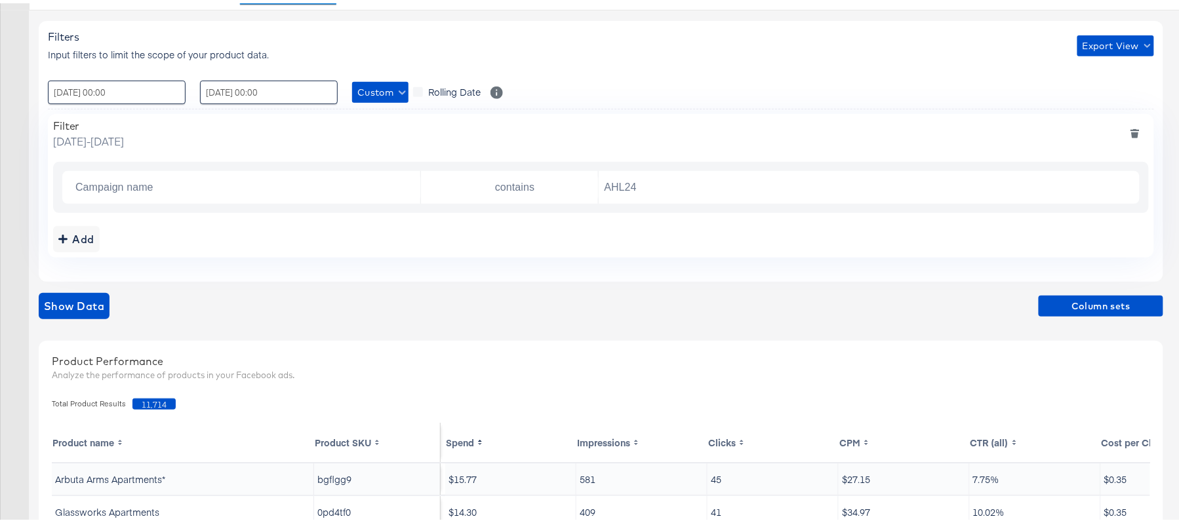
click at [143, 397] on span "11,714" at bounding box center [153, 400] width 43 height 11
copy span "11,714"
click at [474, 172] on input "contains" at bounding box center [512, 184] width 172 height 27
click at [656, 169] on div "Campaign name contains AHL24" at bounding box center [601, 184] width 1078 height 33
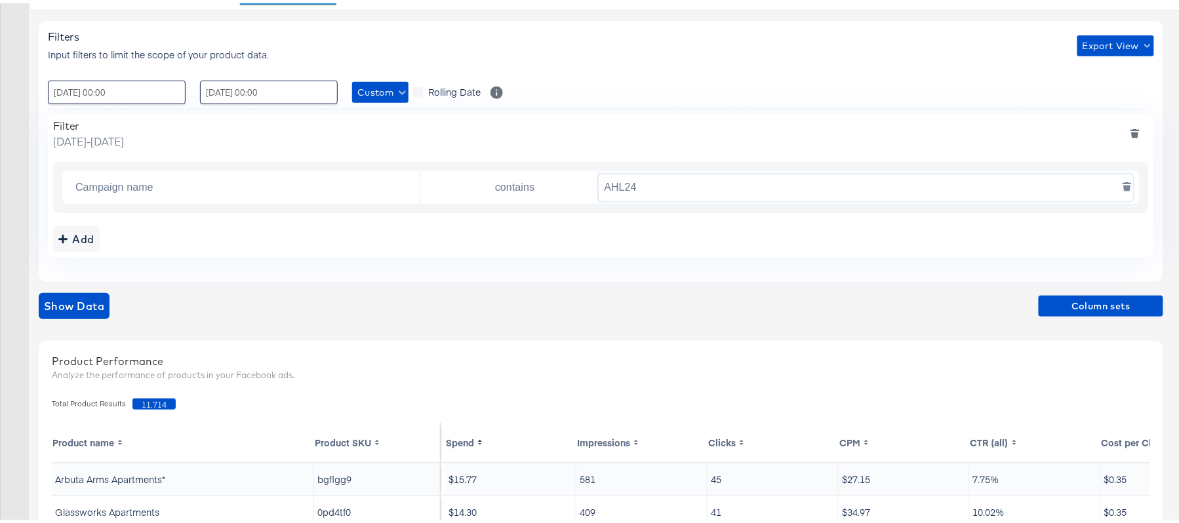
click at [653, 189] on input "AHL24" at bounding box center [866, 184] width 534 height 27
paste input "F"
click at [68, 303] on span "Show Data" at bounding box center [74, 303] width 60 height 18
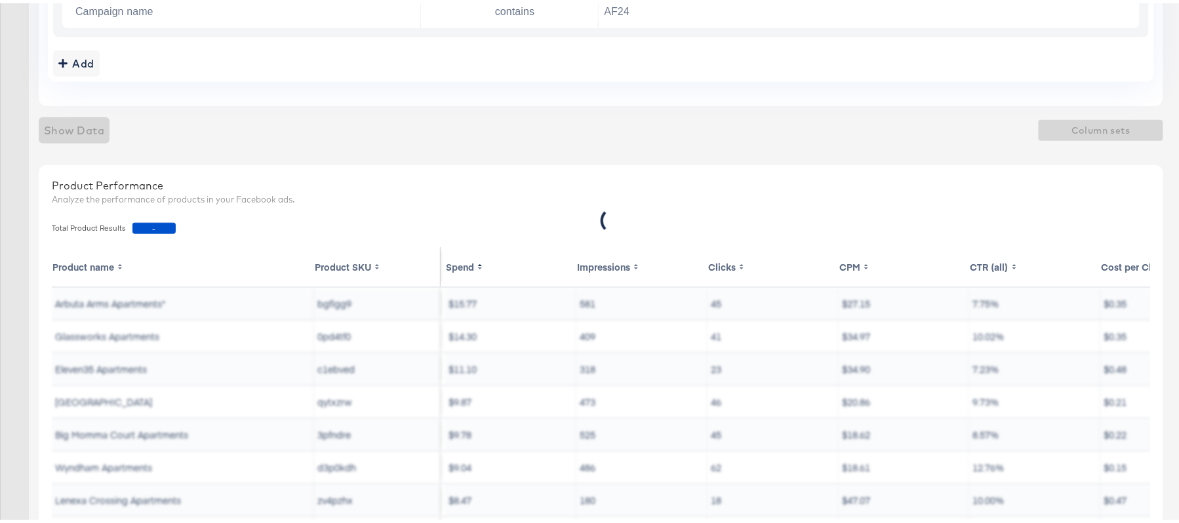
scroll to position [308, 0]
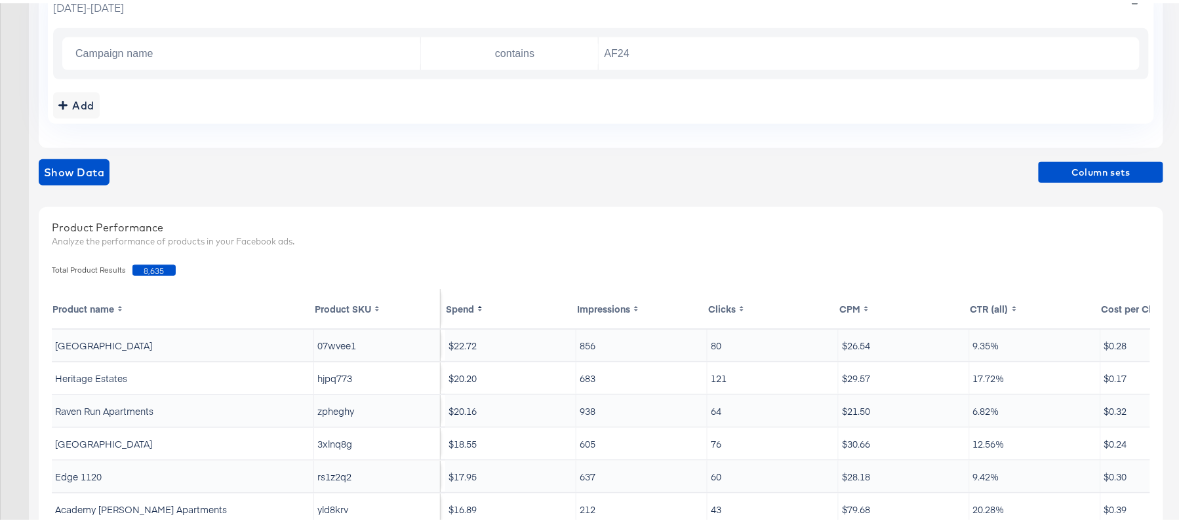
click at [151, 266] on span "8,635" at bounding box center [153, 267] width 43 height 11
copy span "8,635"
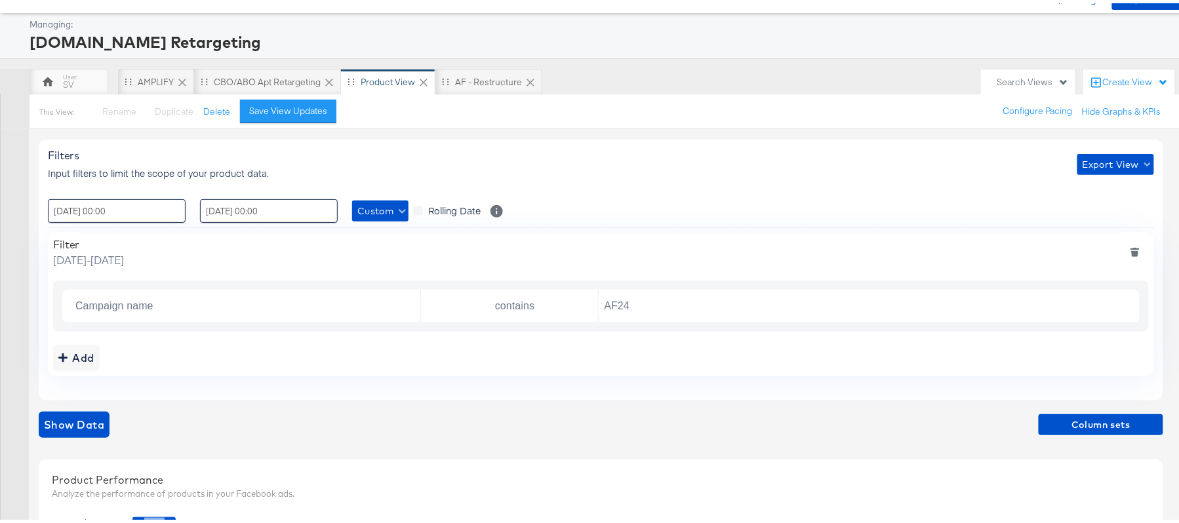
scroll to position [46, 0]
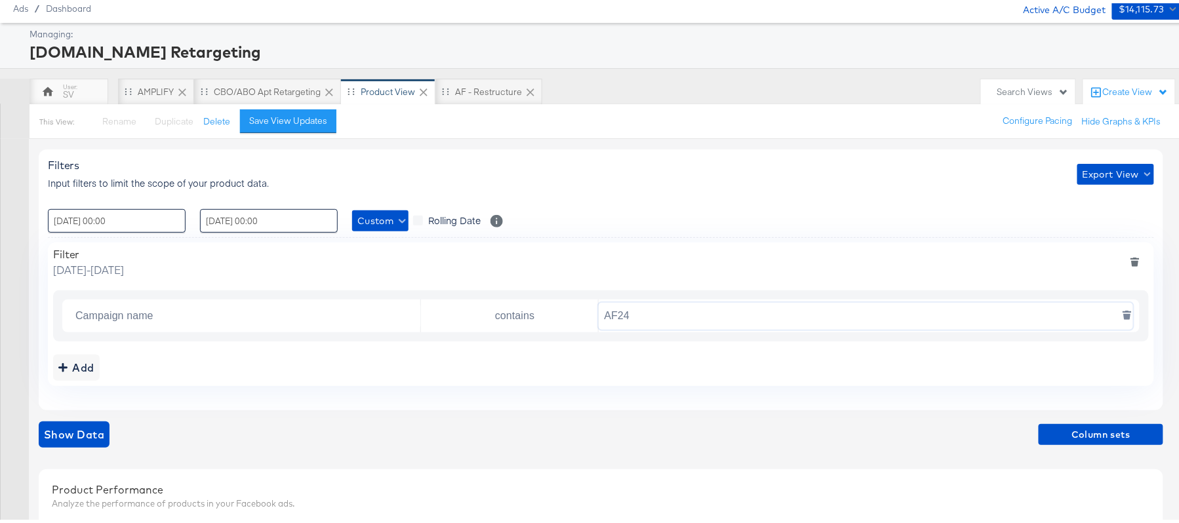
click at [627, 317] on input "AF24" at bounding box center [866, 313] width 534 height 27
paste input "FR"
click at [100, 429] on span "Show Data" at bounding box center [74, 431] width 60 height 18
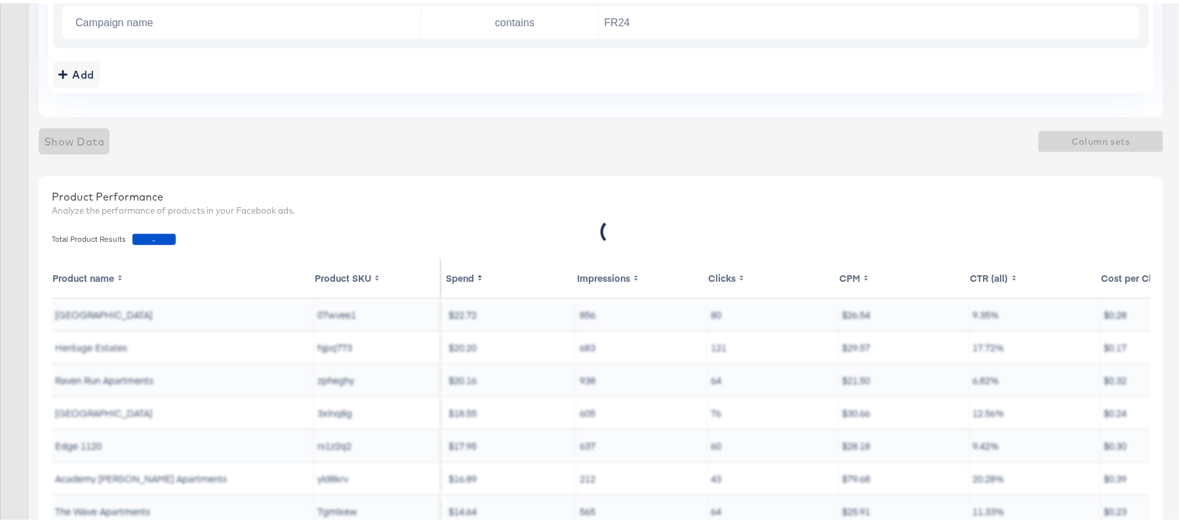
scroll to position [308, 0]
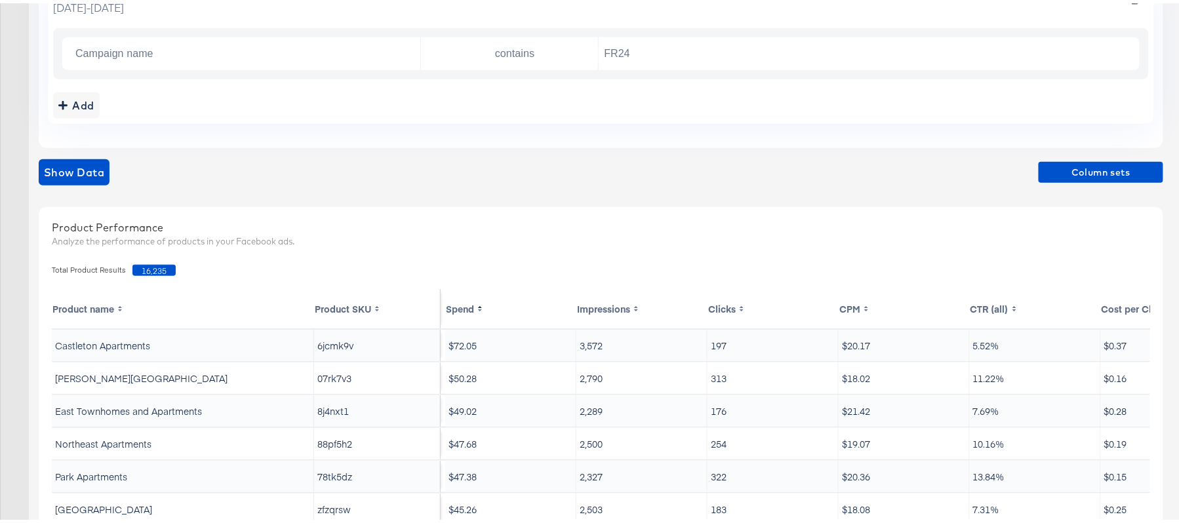
click at [150, 268] on span "16,235" at bounding box center [153, 267] width 43 height 11
copy span "16,235"
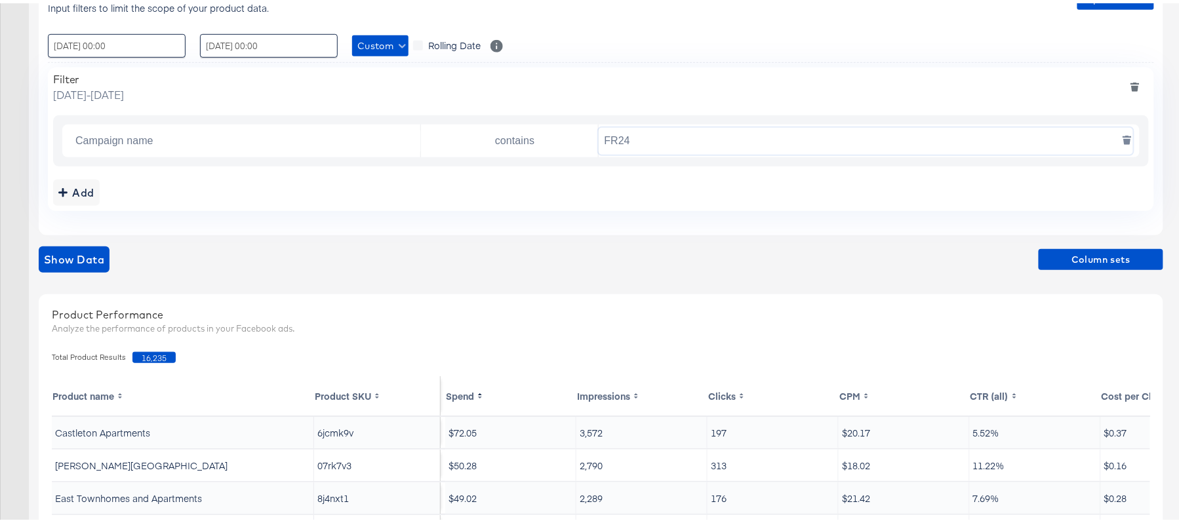
click at [644, 132] on input "FR24" at bounding box center [866, 138] width 534 height 27
click at [644, 134] on input "FR24" at bounding box center [866, 138] width 534 height 27
paste input "DARE"
type input "DARE24"
click at [68, 249] on span "Show Data" at bounding box center [74, 256] width 60 height 18
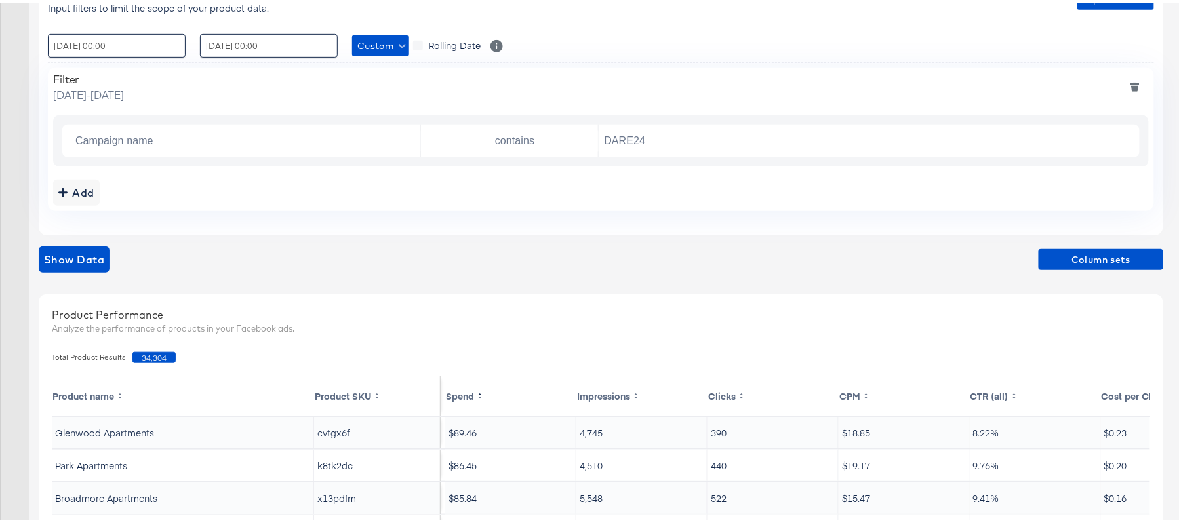
click at [140, 354] on span "34,304" at bounding box center [153, 354] width 43 height 11
click at [140, 355] on span "34,304" at bounding box center [153, 354] width 43 height 11
copy span "34,304"
